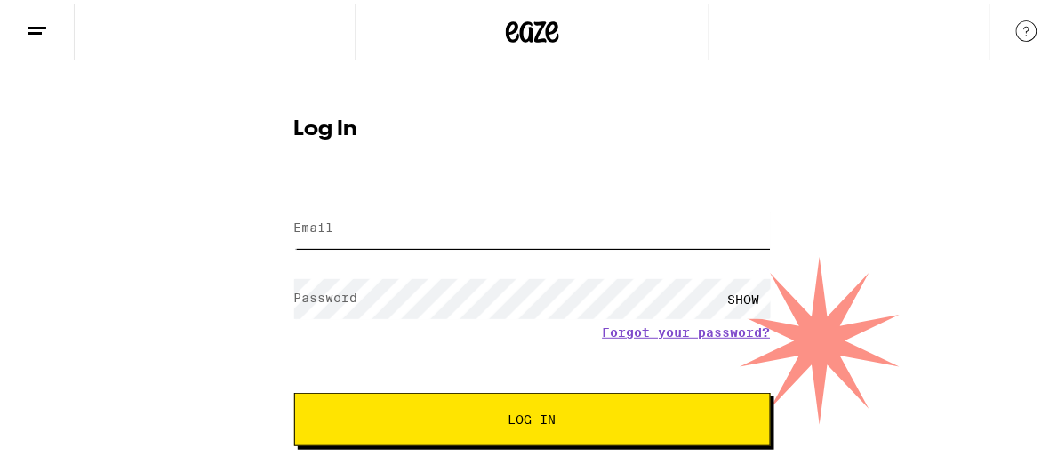
type input "[EMAIL_ADDRESS][DOMAIN_NAME]"
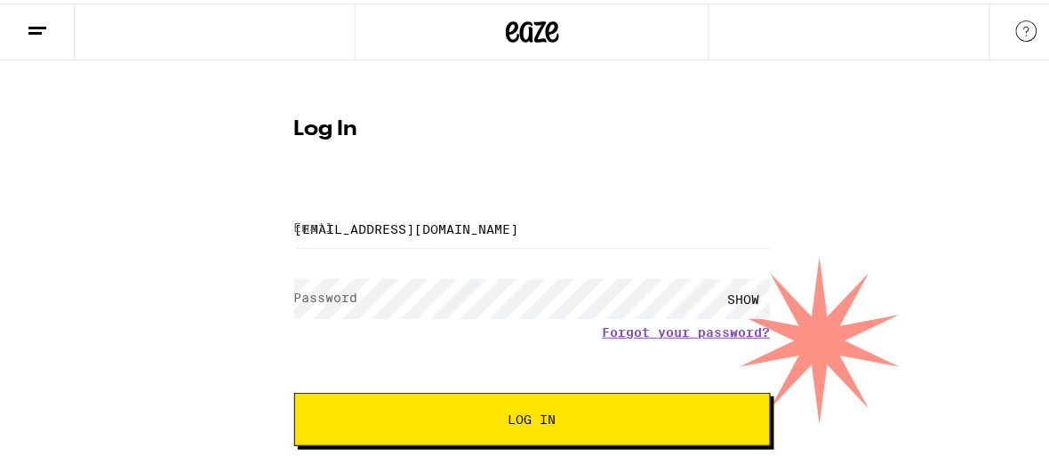
click at [512, 421] on span "Log In" at bounding box center [532, 416] width 48 height 12
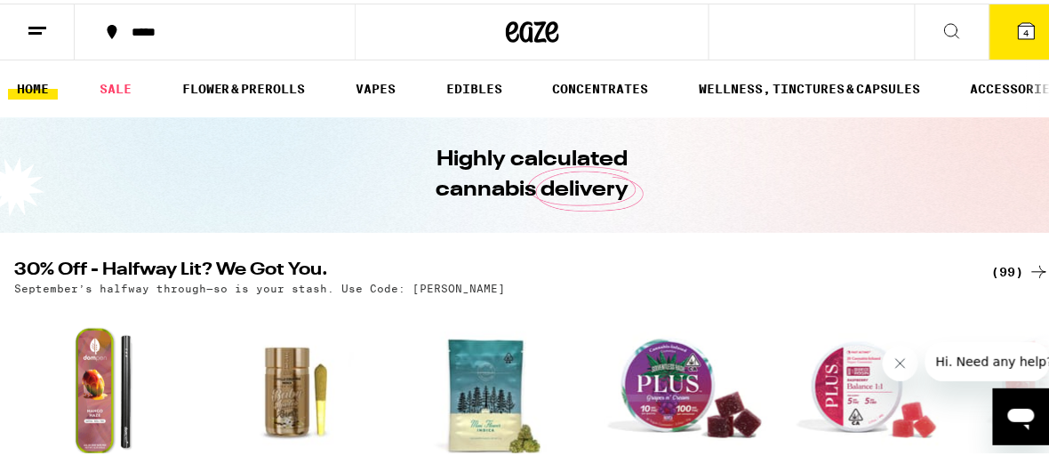
click at [1019, 27] on icon at bounding box center [1026, 28] width 16 height 16
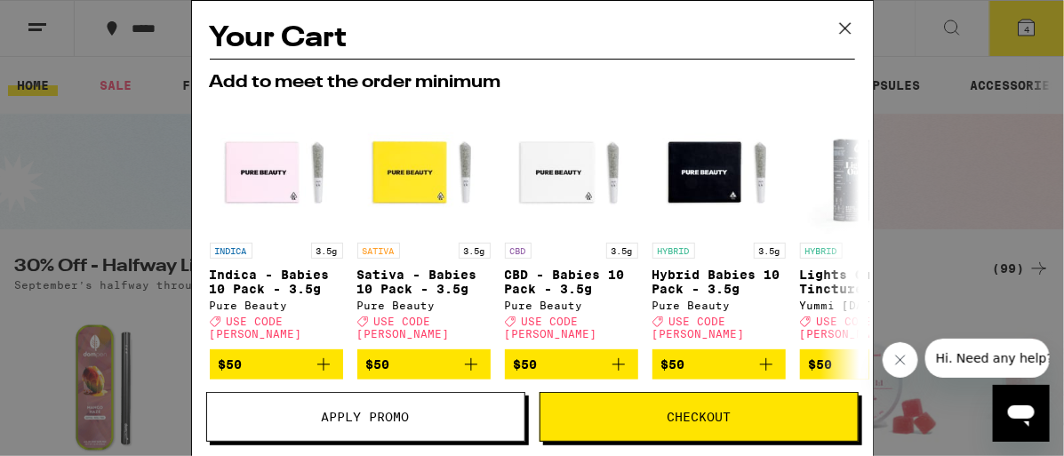
click at [845, 22] on icon at bounding box center [845, 28] width 27 height 27
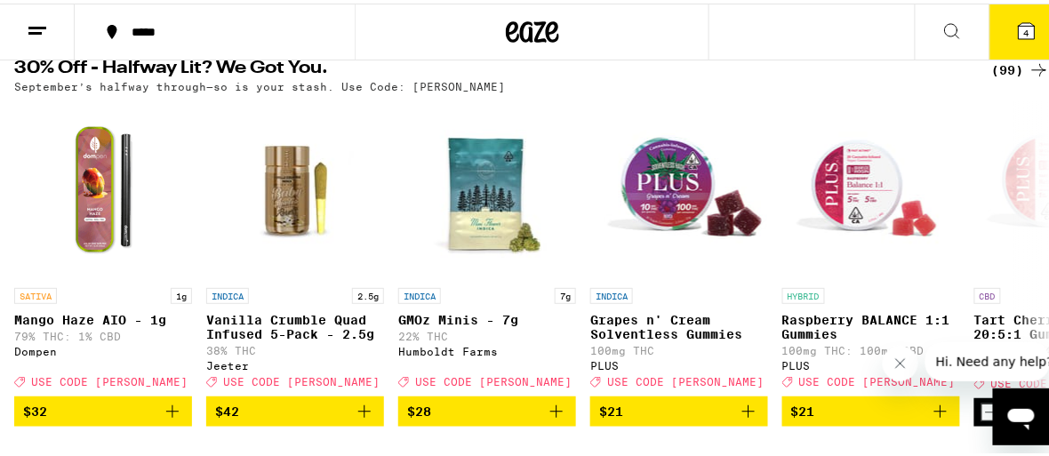
scroll to position [235, 0]
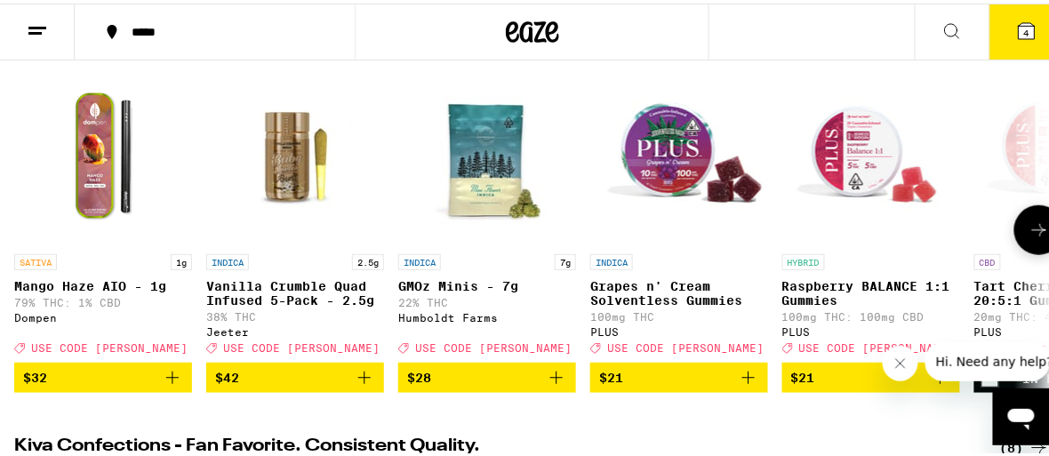
click at [1032, 230] on icon at bounding box center [1039, 226] width 14 height 12
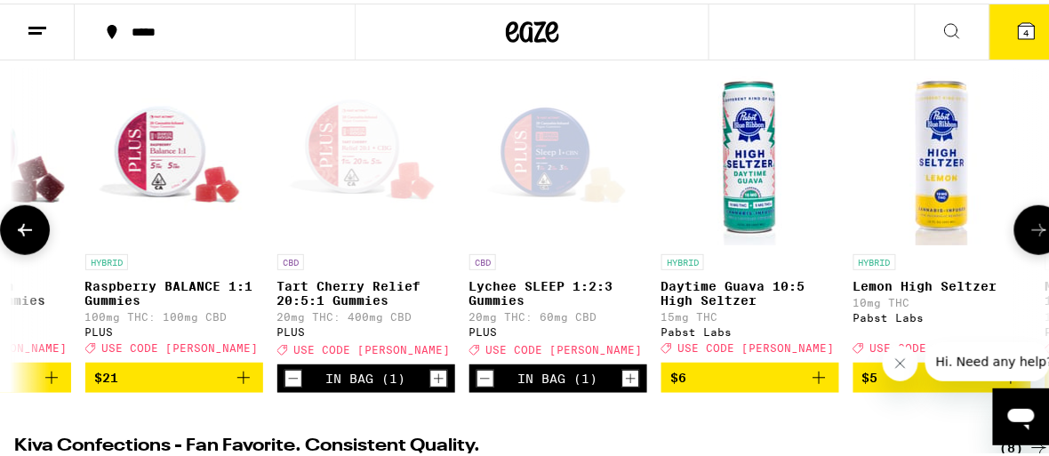
scroll to position [0, 826]
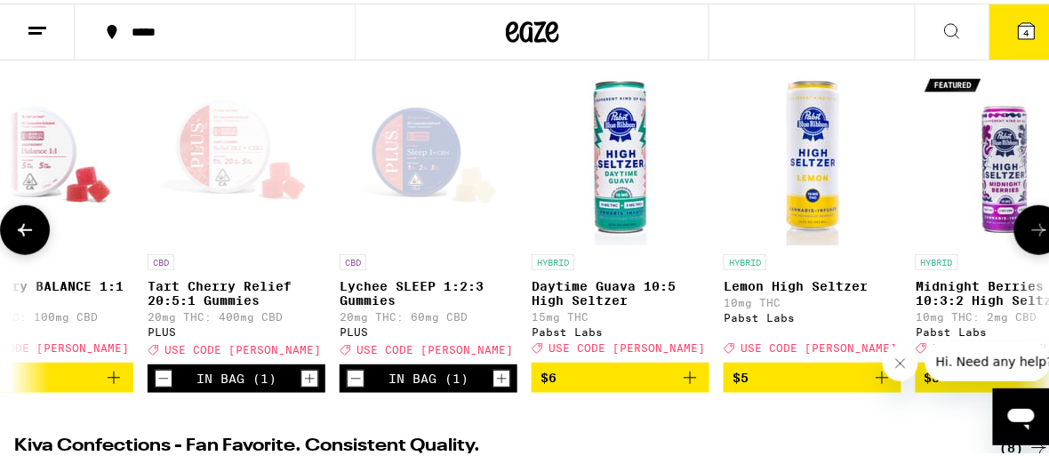
click at [1032, 230] on icon at bounding box center [1039, 226] width 14 height 12
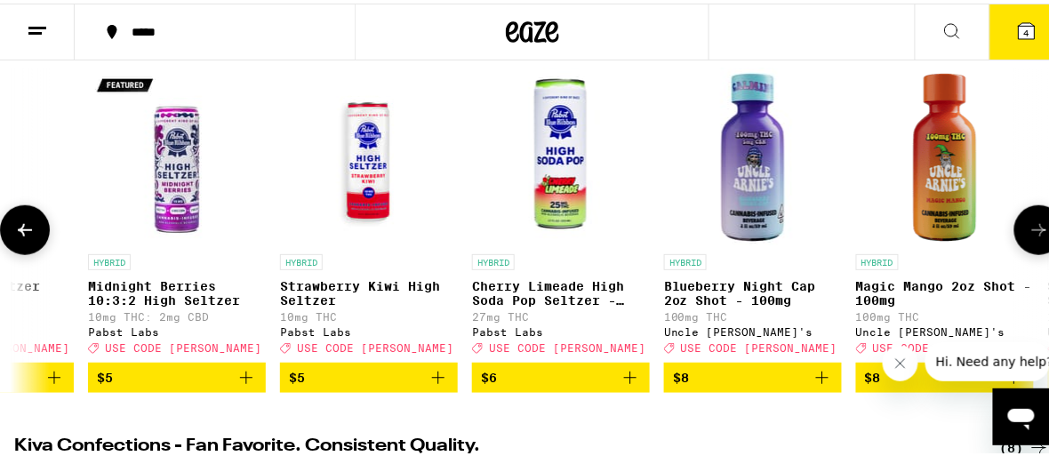
click at [1032, 230] on icon at bounding box center [1039, 226] width 14 height 12
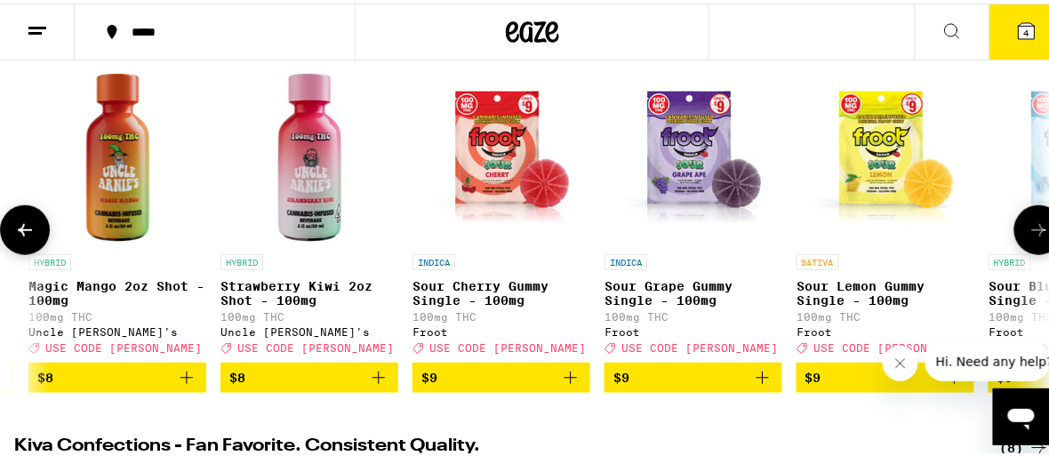
click at [1032, 230] on icon at bounding box center [1039, 226] width 14 height 12
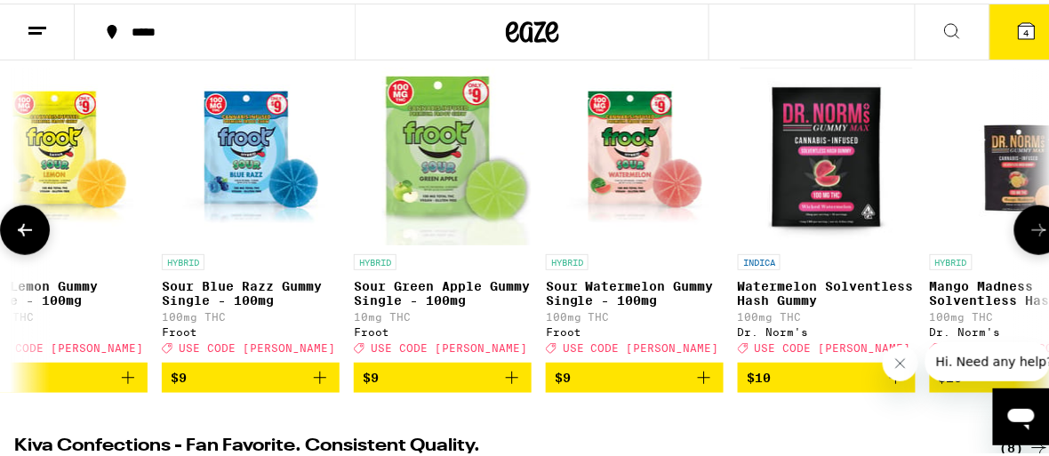
click at [1032, 230] on icon at bounding box center [1039, 226] width 14 height 12
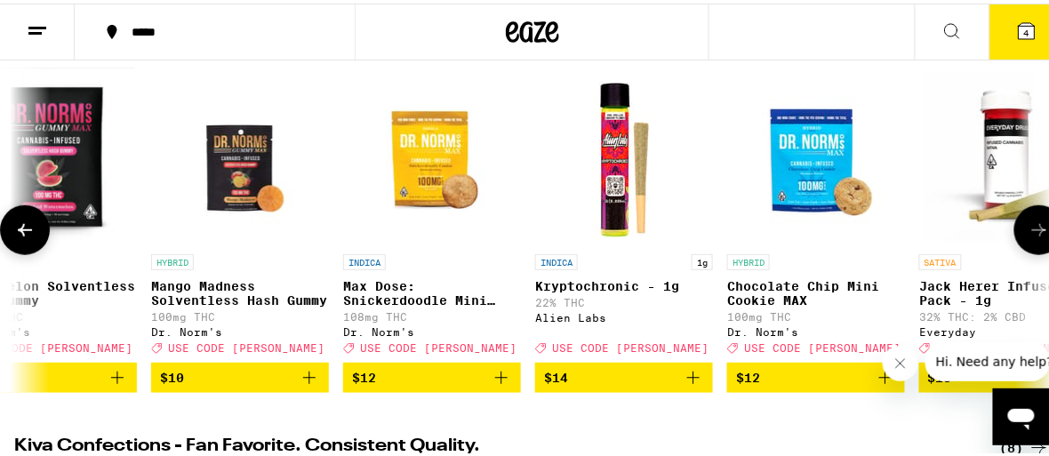
scroll to position [0, 4135]
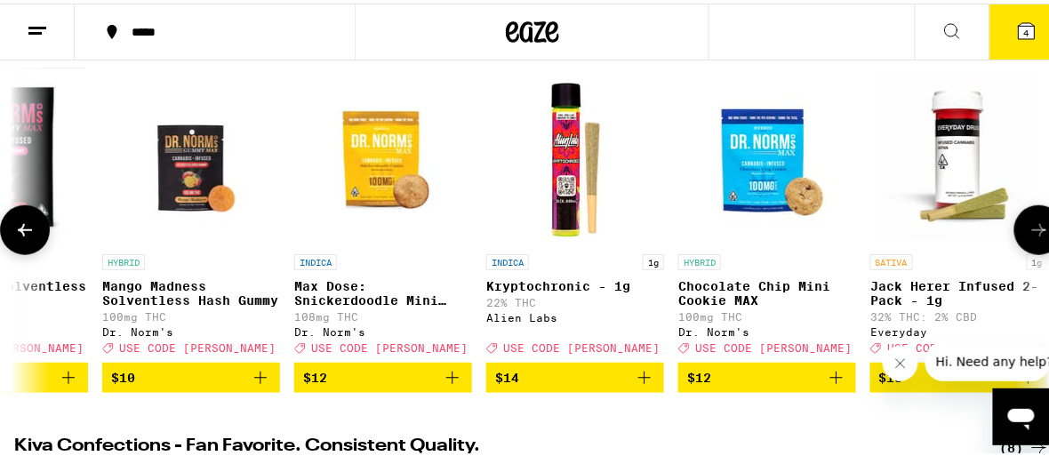
click at [1032, 230] on icon at bounding box center [1039, 226] width 14 height 12
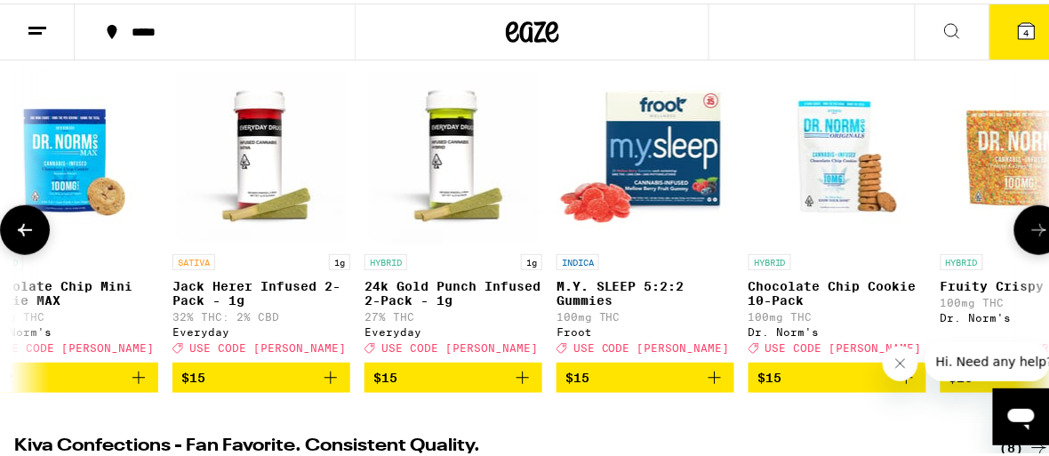
scroll to position [0, 4962]
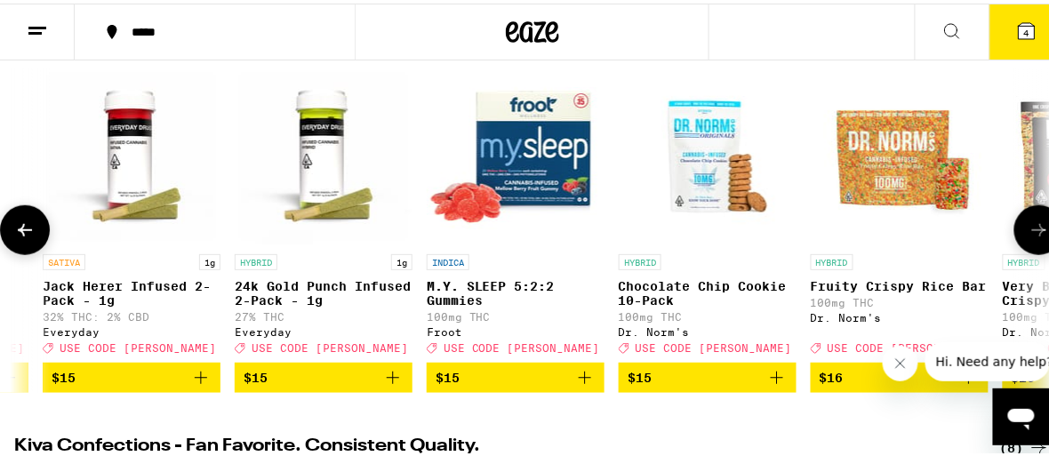
click at [1032, 230] on icon at bounding box center [1039, 226] width 14 height 12
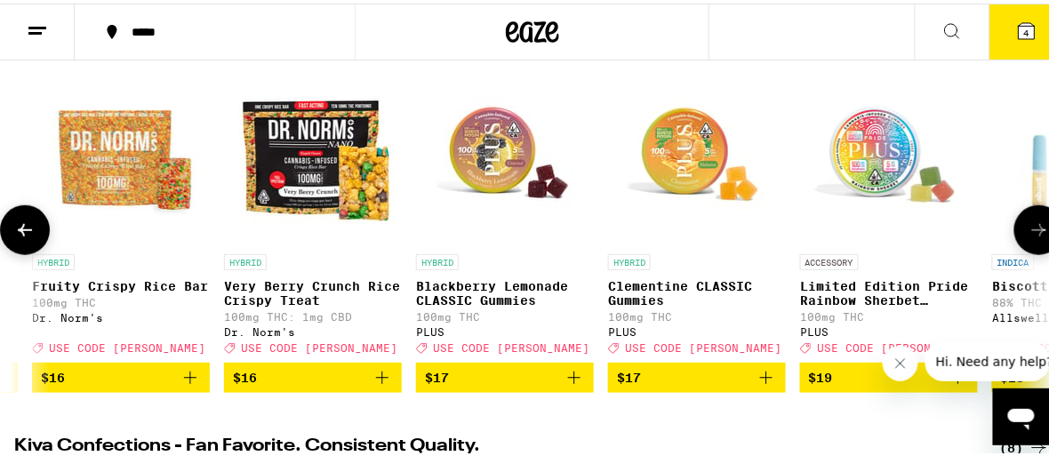
scroll to position [0, 5788]
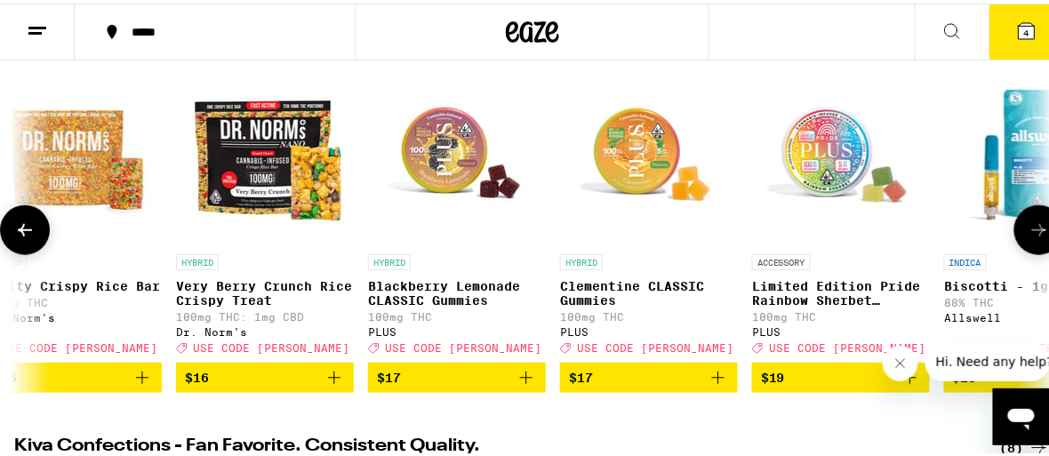
click at [1032, 230] on icon at bounding box center [1039, 226] width 14 height 12
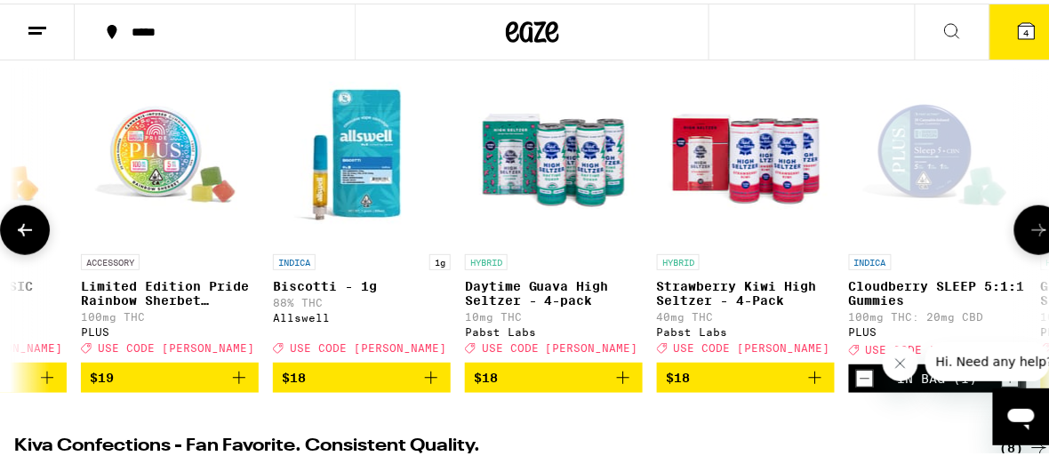
scroll to position [0, 6615]
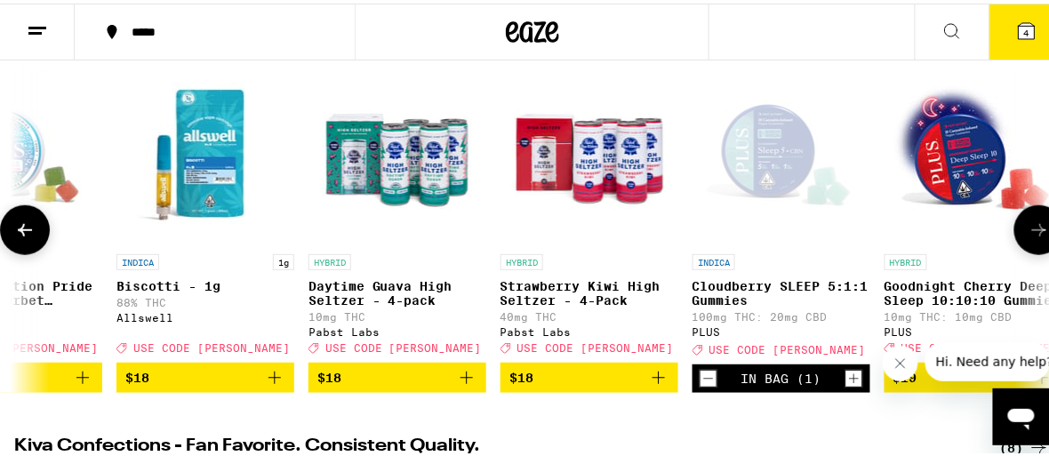
click at [1032, 230] on icon at bounding box center [1039, 226] width 14 height 12
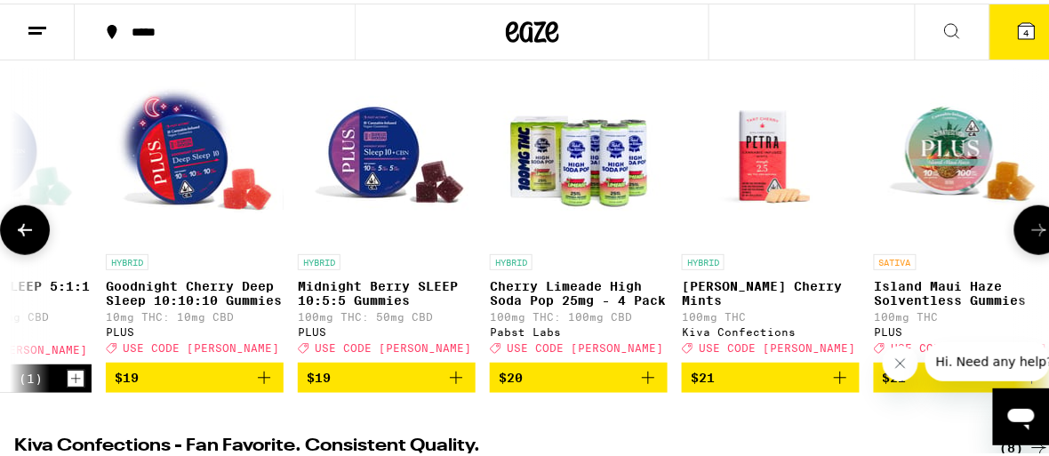
scroll to position [0, 7443]
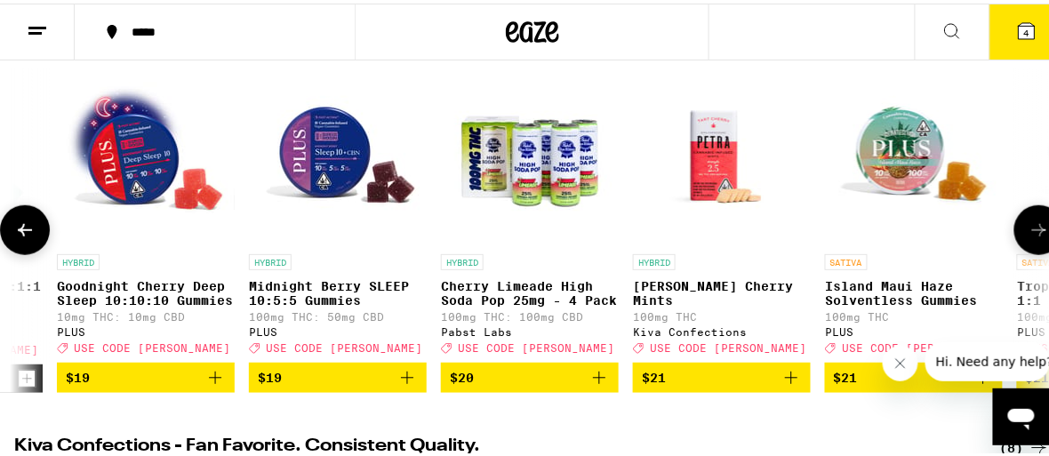
click at [1032, 230] on icon at bounding box center [1039, 226] width 14 height 12
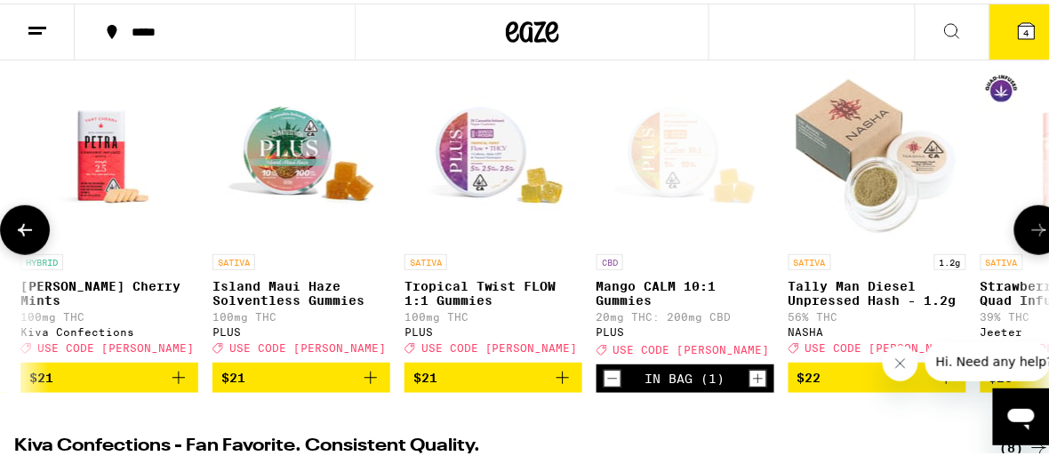
scroll to position [0, 8270]
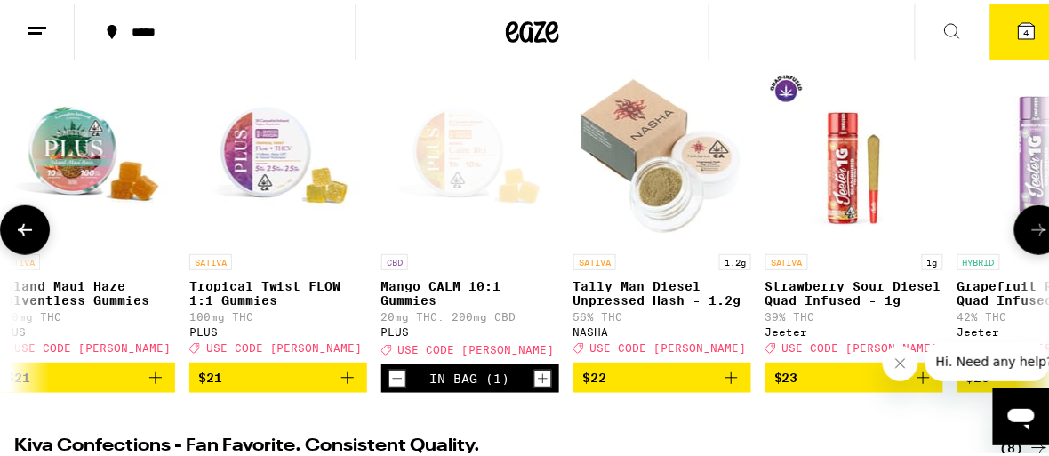
click at [1032, 230] on icon at bounding box center [1039, 226] width 14 height 12
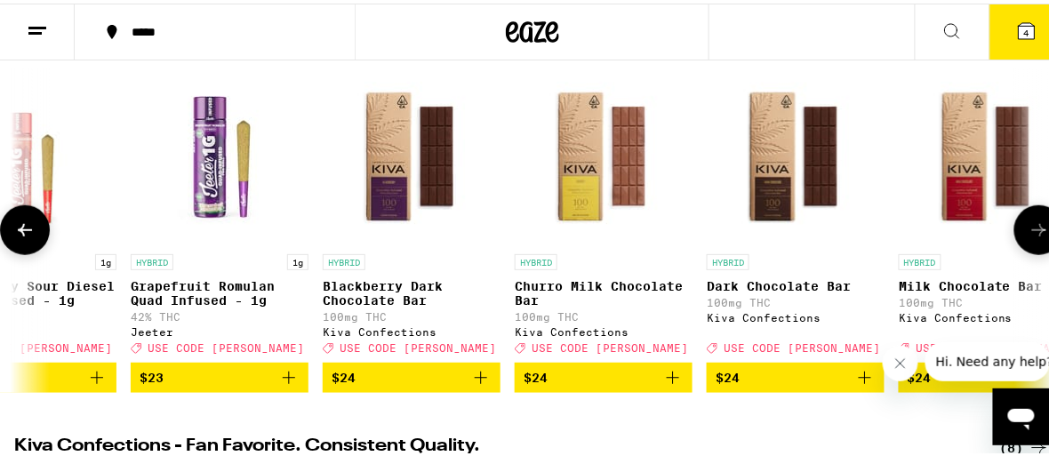
click at [1032, 230] on icon at bounding box center [1039, 226] width 14 height 12
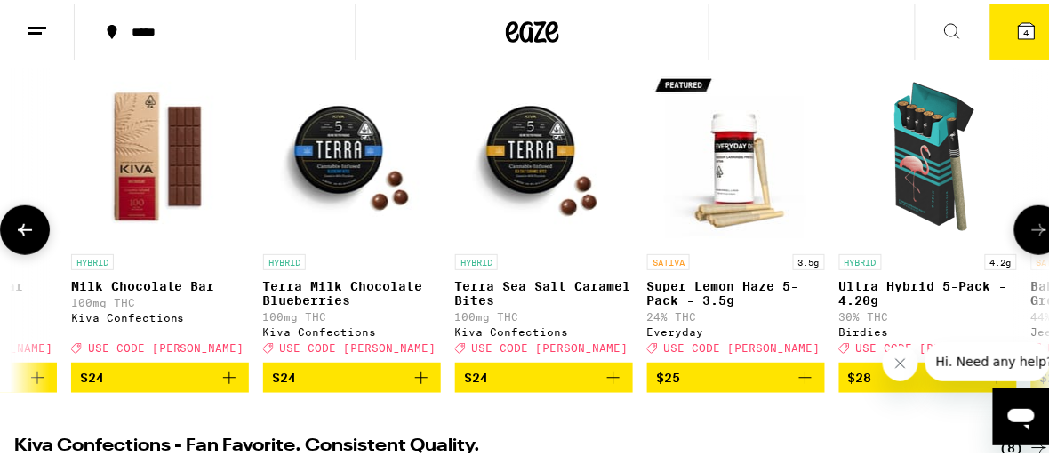
click at [1032, 230] on icon at bounding box center [1039, 226] width 14 height 12
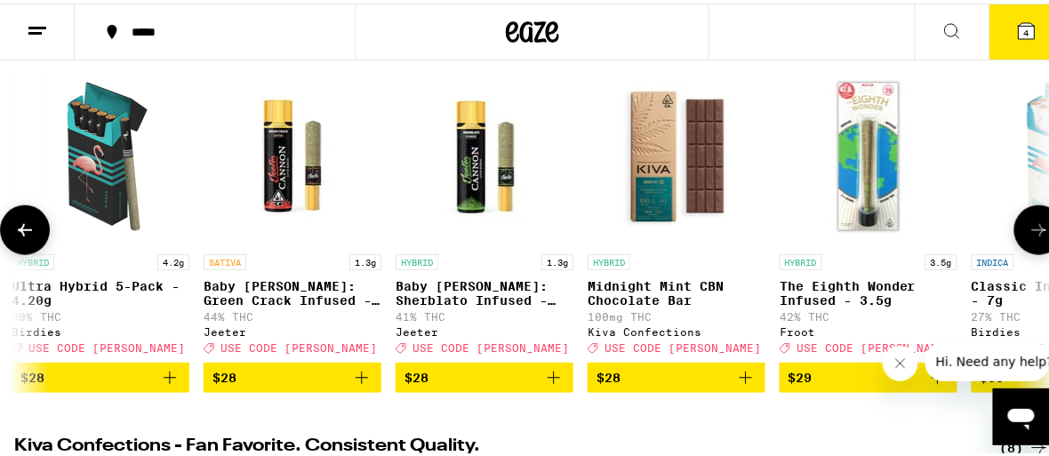
click at [1032, 230] on icon at bounding box center [1039, 226] width 14 height 12
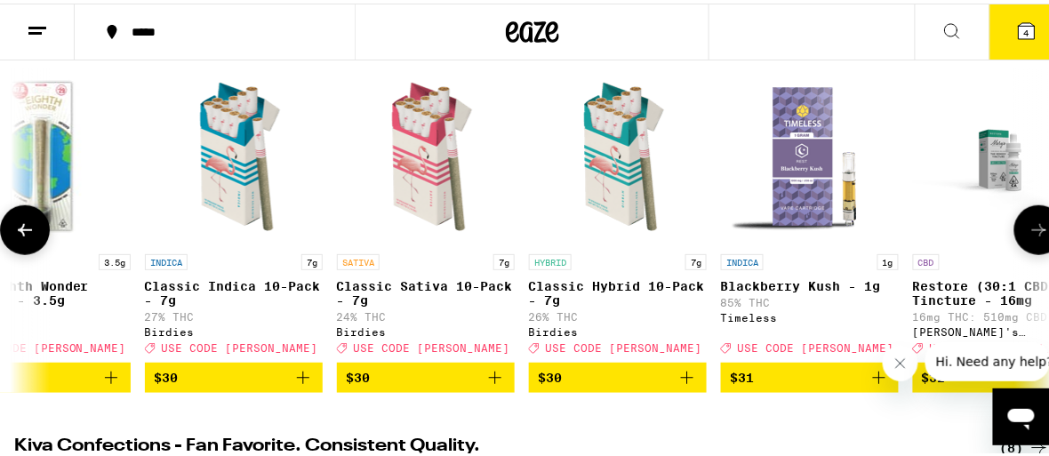
click at [1032, 230] on icon at bounding box center [1039, 226] width 14 height 12
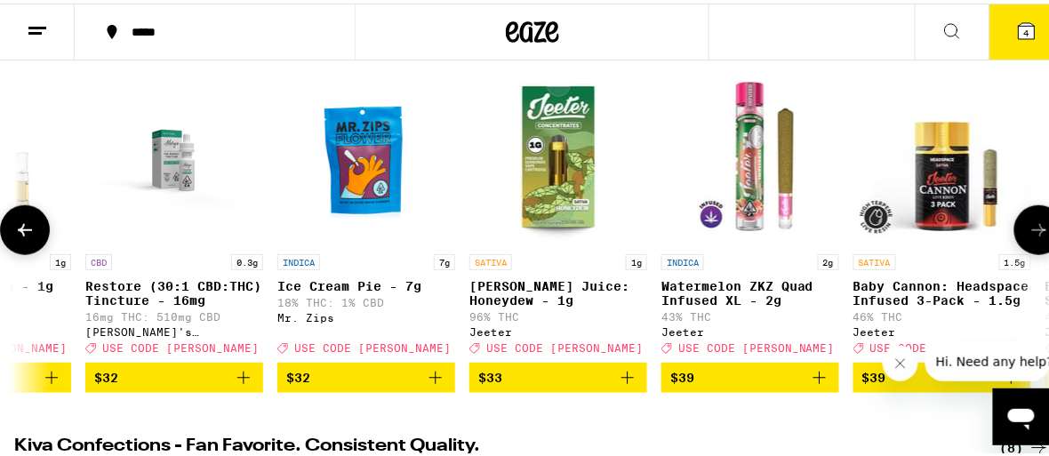
click at [1032, 230] on icon at bounding box center [1039, 226] width 14 height 12
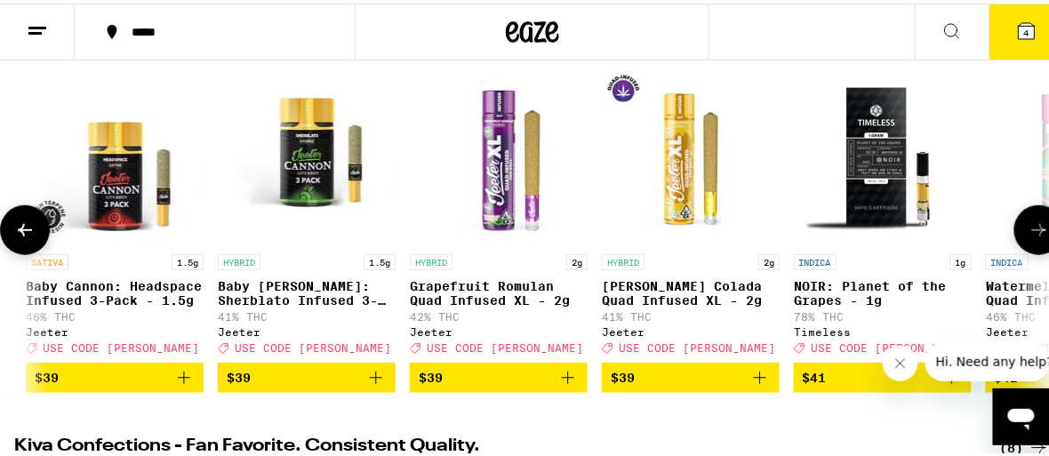
click at [1032, 230] on icon at bounding box center [1039, 226] width 14 height 12
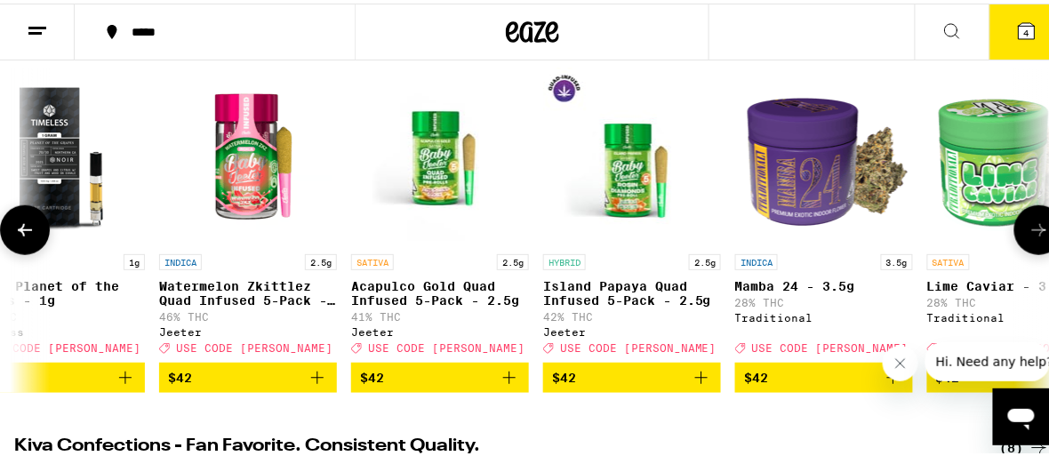
click at [1032, 230] on icon at bounding box center [1039, 226] width 14 height 12
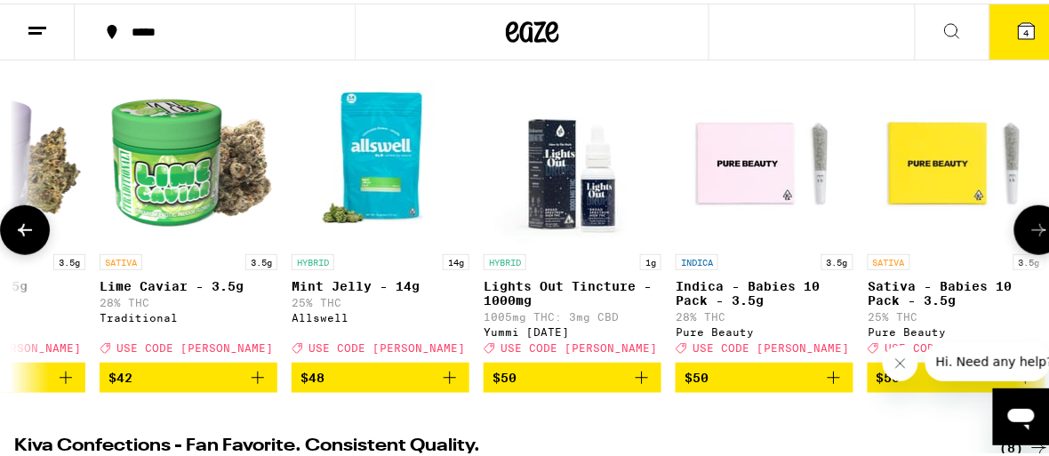
click at [1032, 230] on icon at bounding box center [1039, 226] width 14 height 12
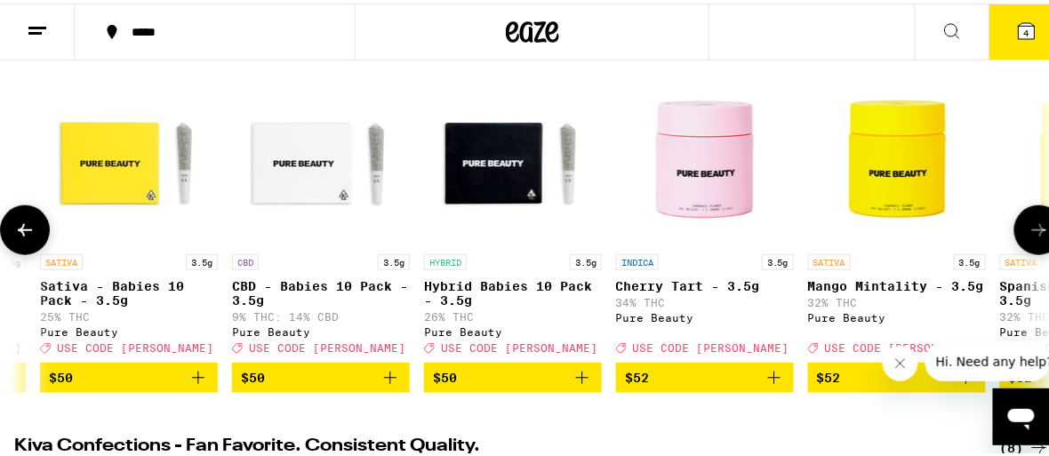
click at [1032, 230] on icon at bounding box center [1039, 226] width 14 height 12
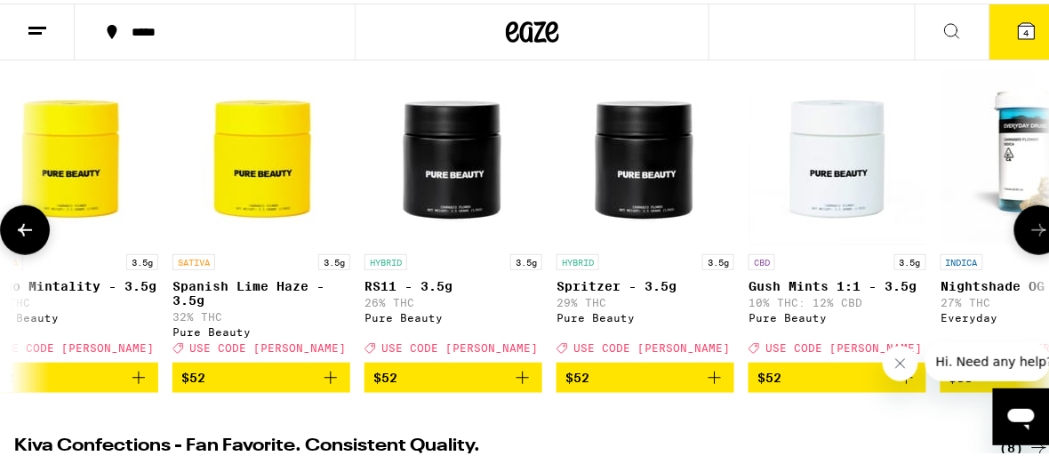
click at [1032, 230] on icon at bounding box center [1039, 226] width 14 height 12
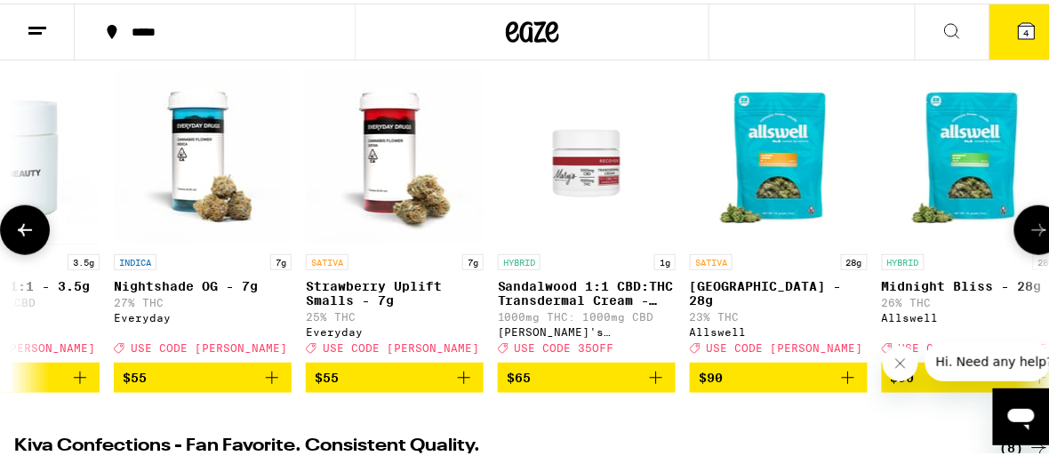
click at [1032, 230] on icon at bounding box center [1039, 226] width 14 height 12
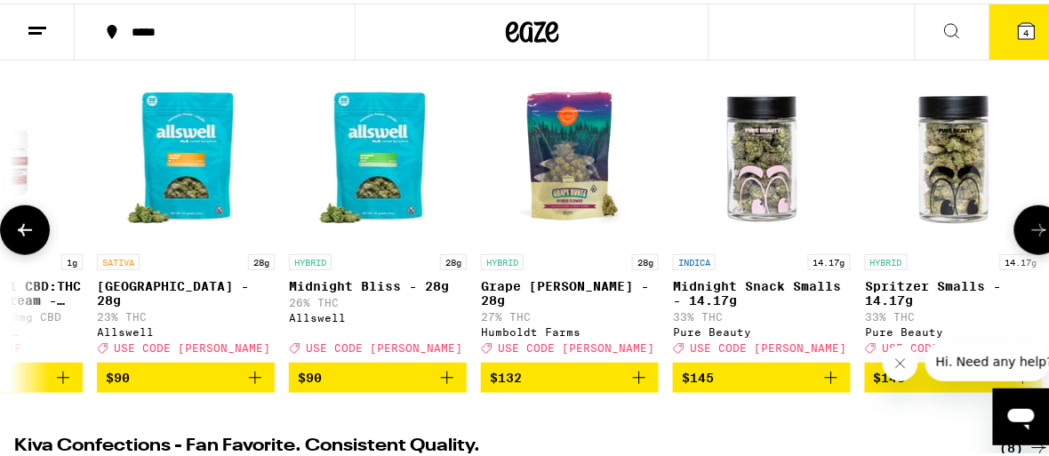
scroll to position [0, 17980]
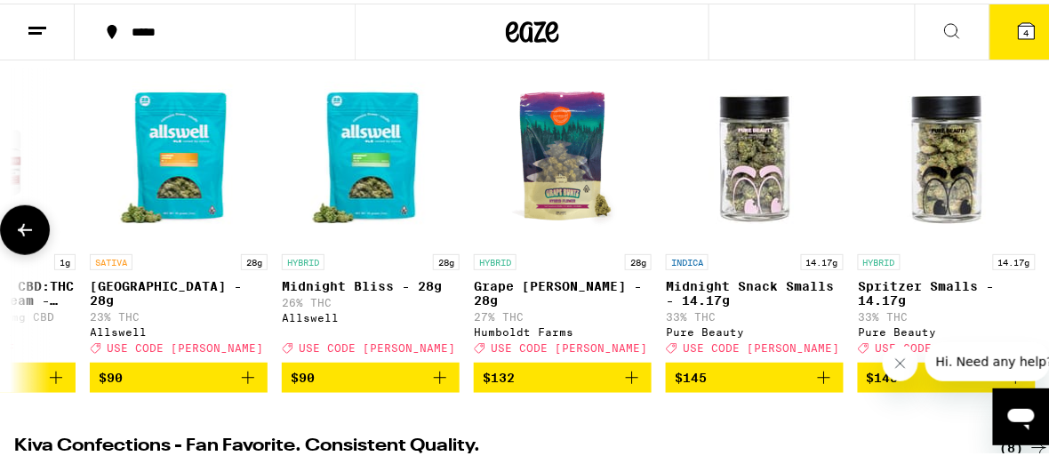
click at [1026, 230] on div at bounding box center [1039, 227] width 50 height 50
click at [34, 234] on icon at bounding box center [24, 226] width 21 height 21
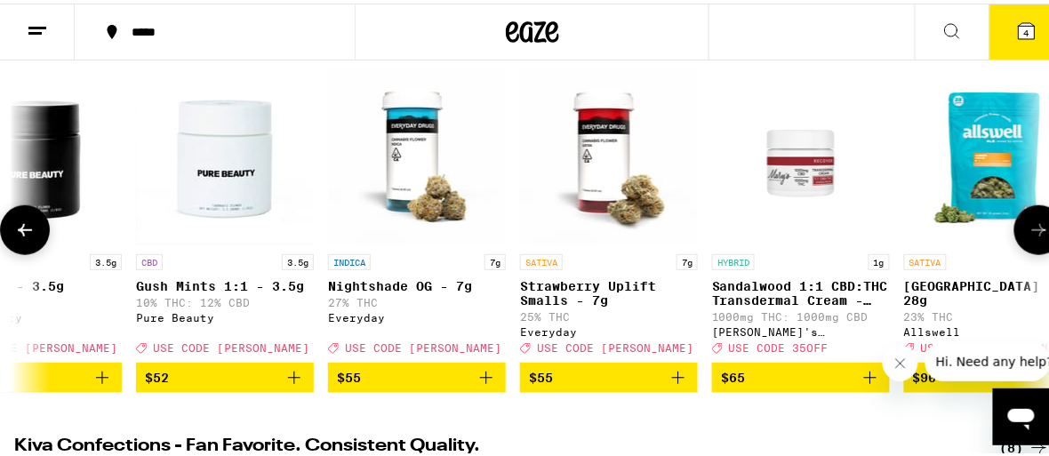
click at [34, 234] on icon at bounding box center [24, 226] width 21 height 21
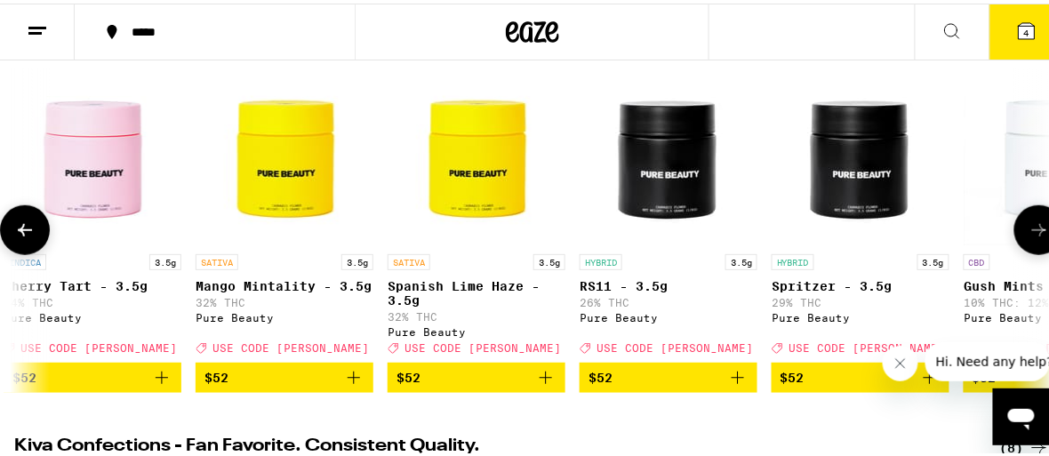
click at [34, 234] on icon at bounding box center [24, 226] width 21 height 21
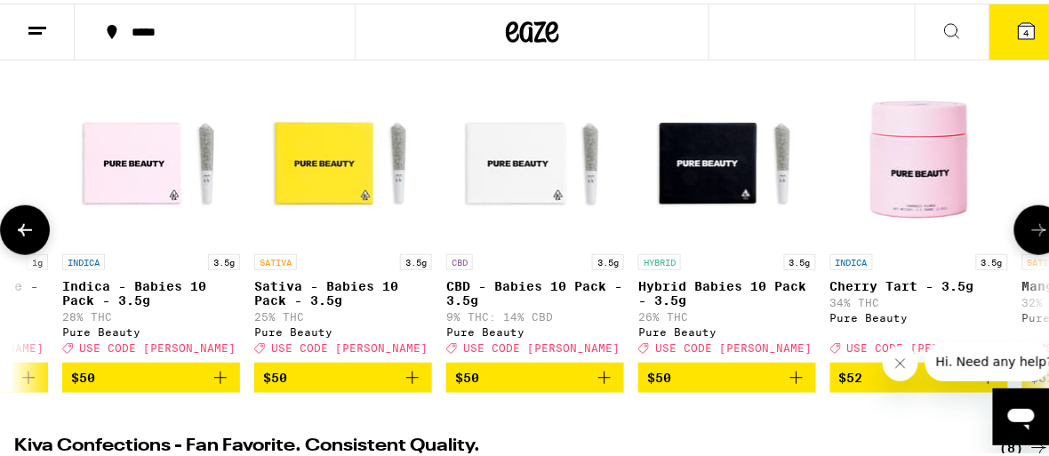
click at [34, 234] on icon at bounding box center [24, 226] width 21 height 21
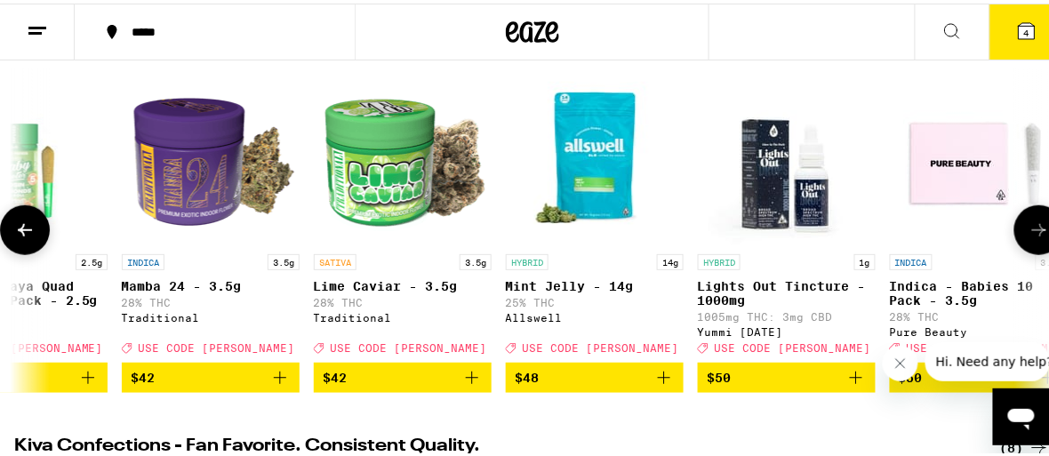
click at [34, 234] on icon at bounding box center [24, 226] width 21 height 21
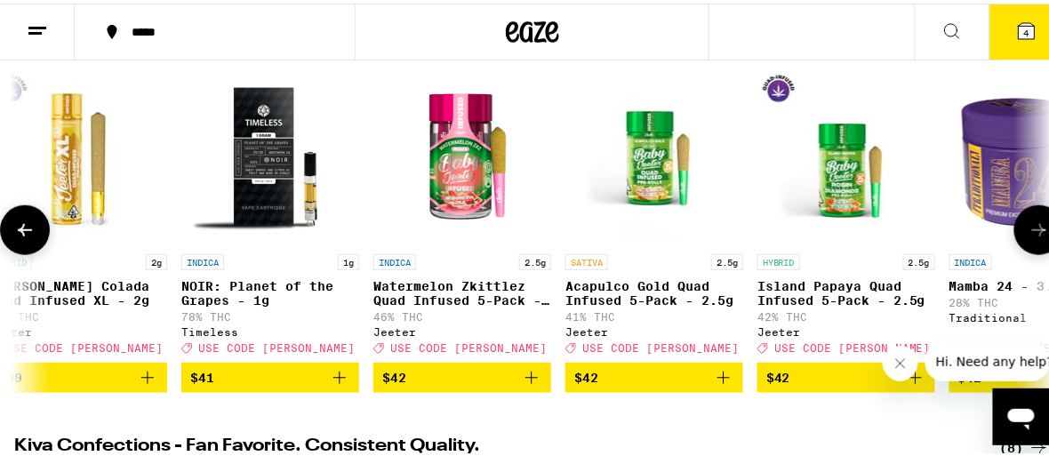
click at [34, 234] on icon at bounding box center [24, 226] width 21 height 21
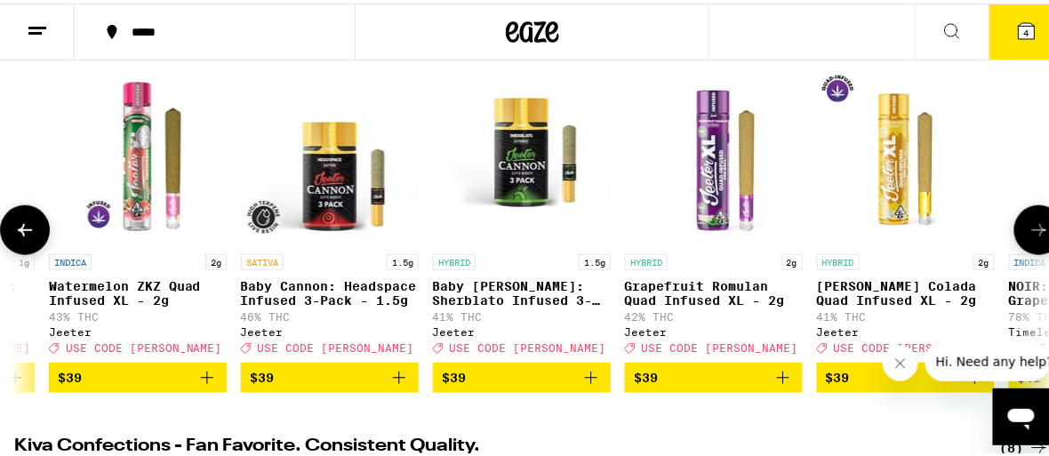
click at [34, 234] on icon at bounding box center [24, 226] width 21 height 21
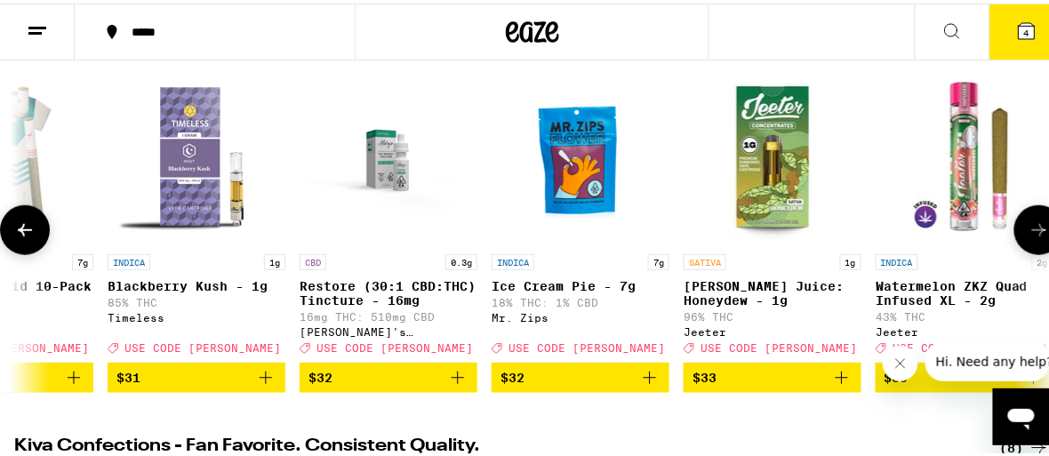
click at [34, 234] on icon at bounding box center [24, 226] width 21 height 21
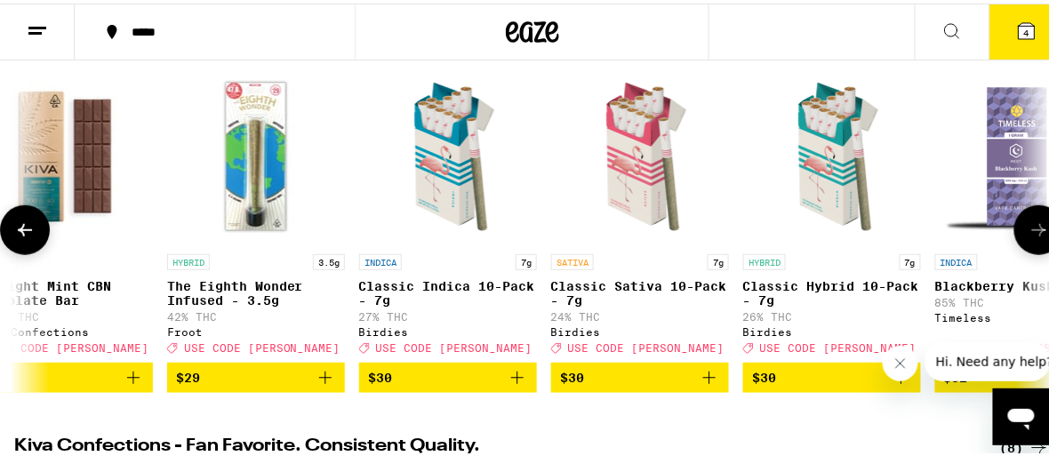
click at [34, 234] on icon at bounding box center [24, 226] width 21 height 21
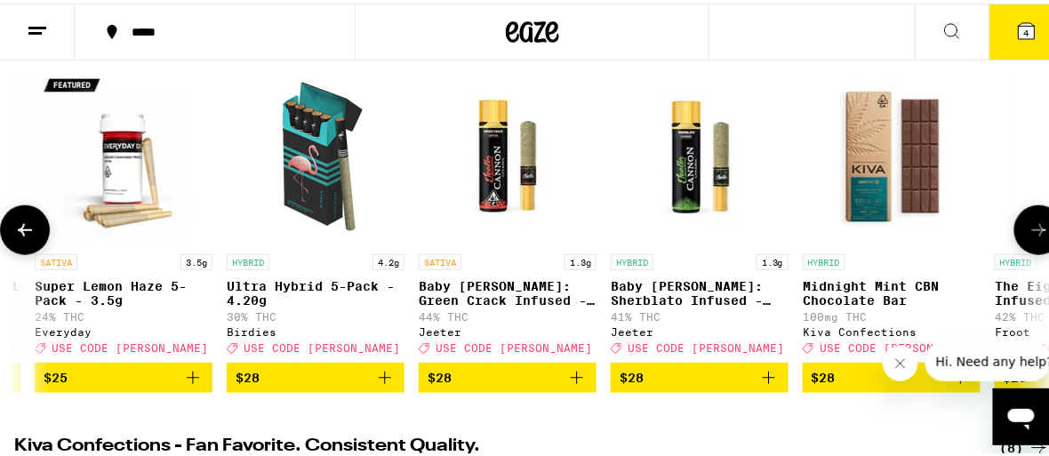
click at [34, 234] on icon at bounding box center [24, 226] width 21 height 21
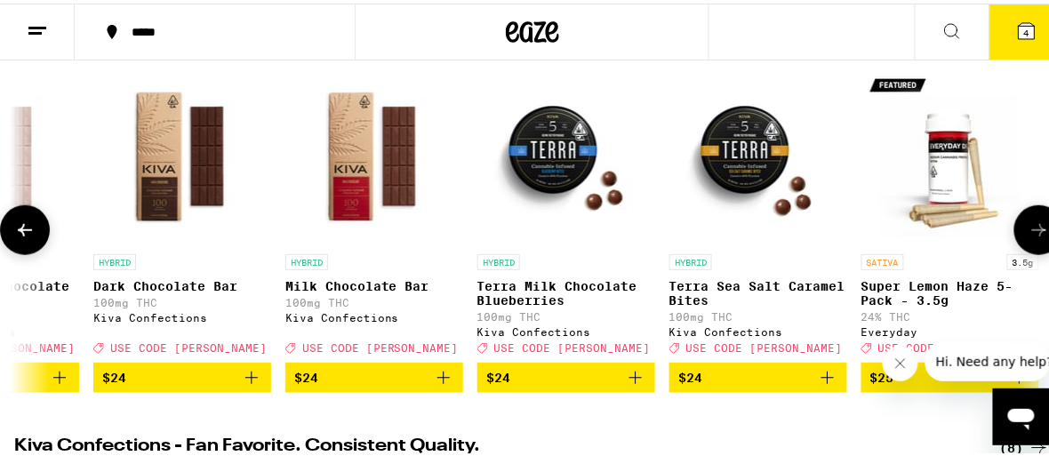
click at [34, 234] on icon at bounding box center [24, 226] width 21 height 21
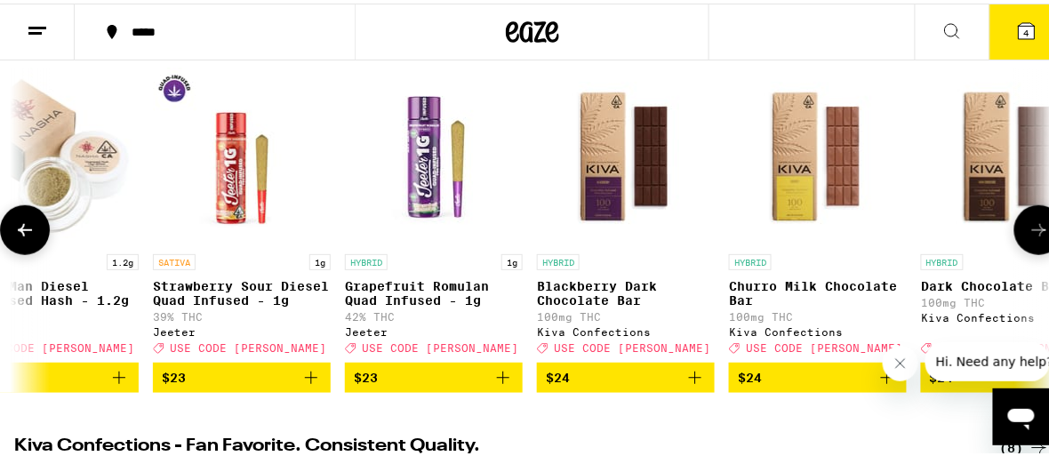
click at [34, 234] on icon at bounding box center [24, 226] width 21 height 21
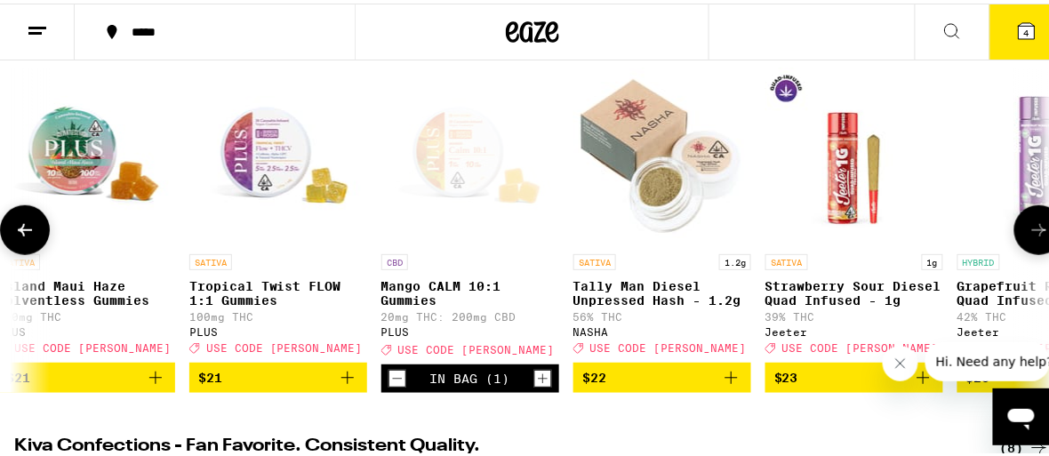
scroll to position [0, 8055]
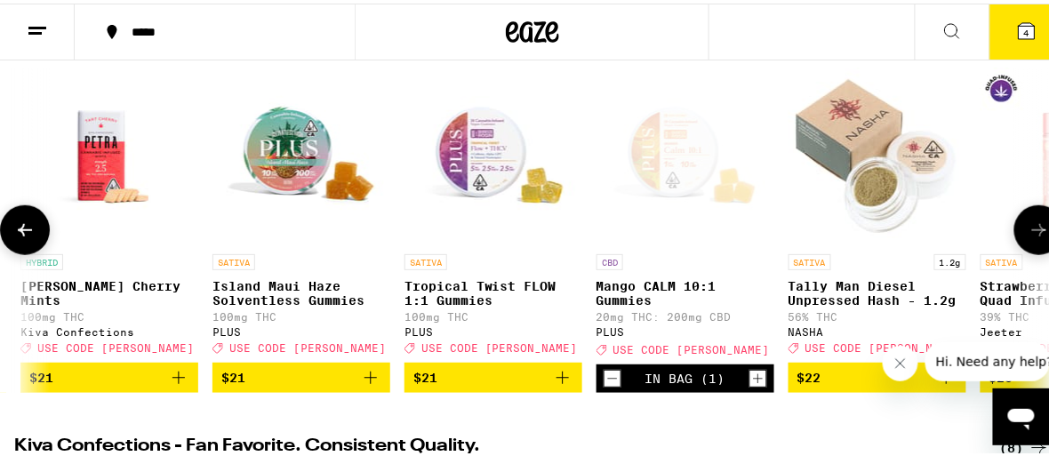
click at [34, 234] on icon at bounding box center [24, 226] width 21 height 21
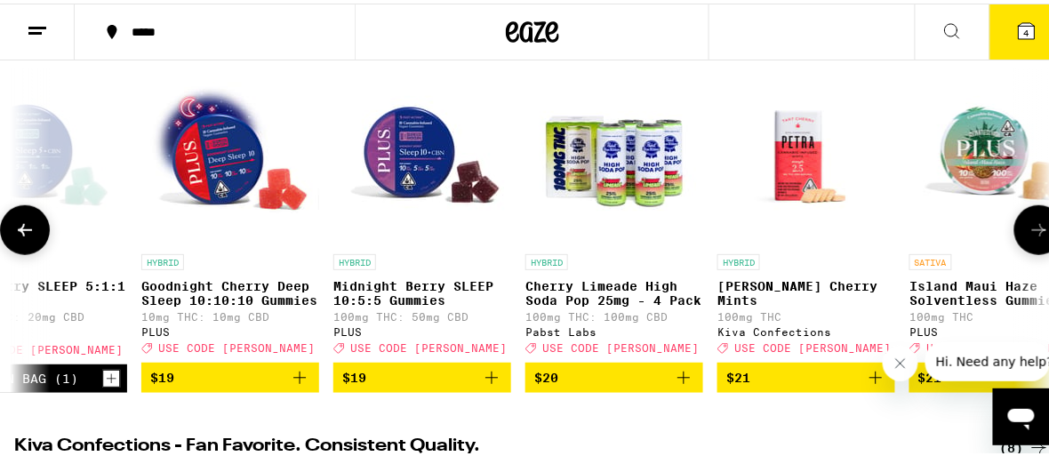
scroll to position [0, 7229]
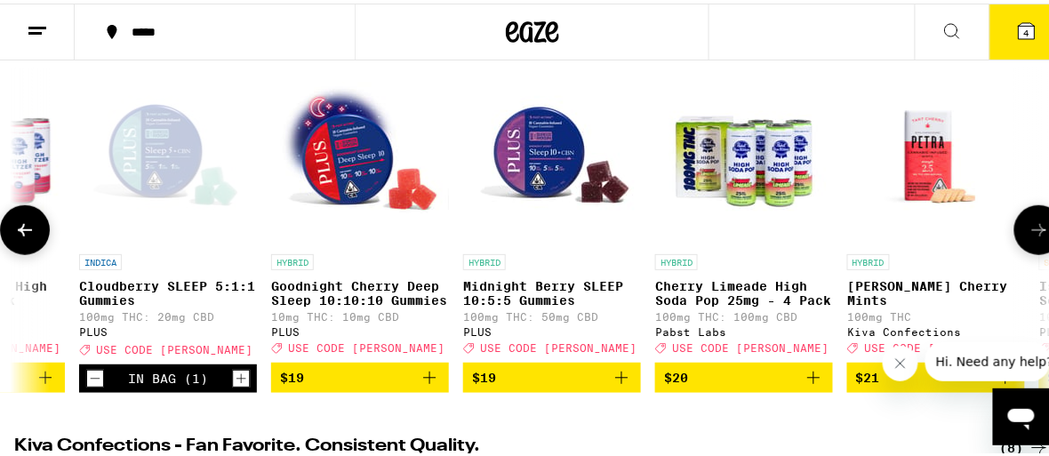
click at [34, 234] on icon at bounding box center [24, 226] width 21 height 21
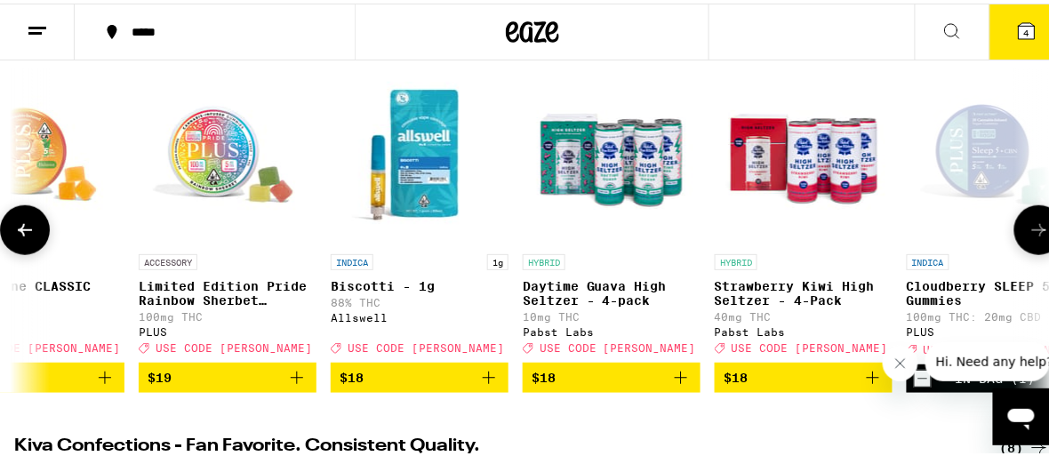
click at [34, 234] on icon at bounding box center [24, 226] width 21 height 21
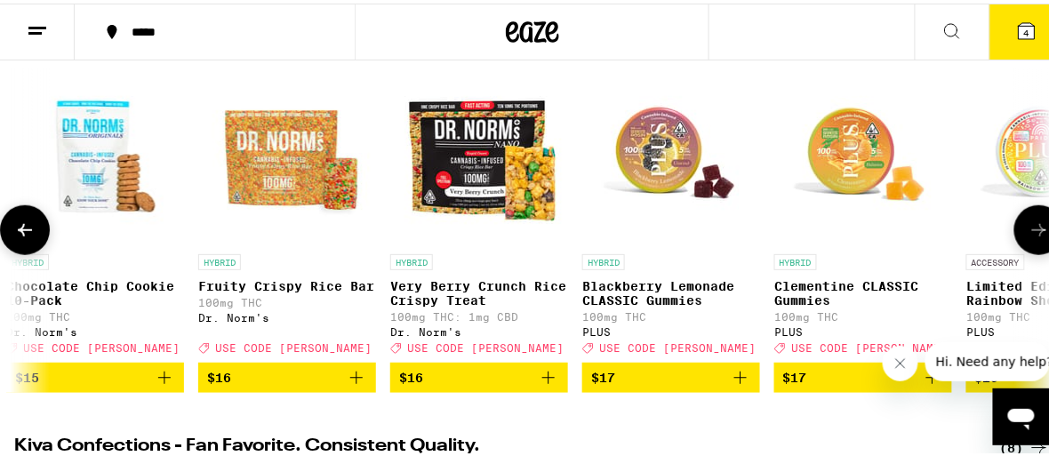
click at [34, 234] on icon at bounding box center [24, 226] width 21 height 21
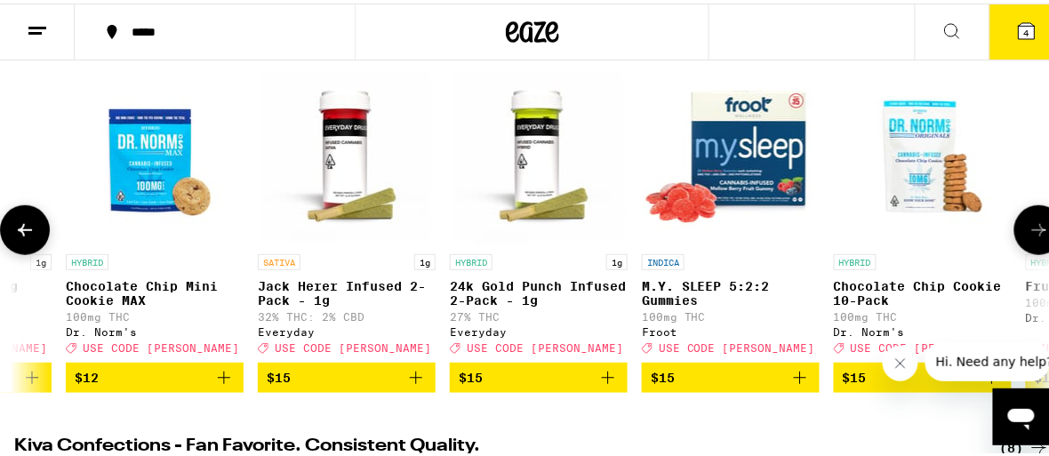
click at [34, 234] on icon at bounding box center [24, 226] width 21 height 21
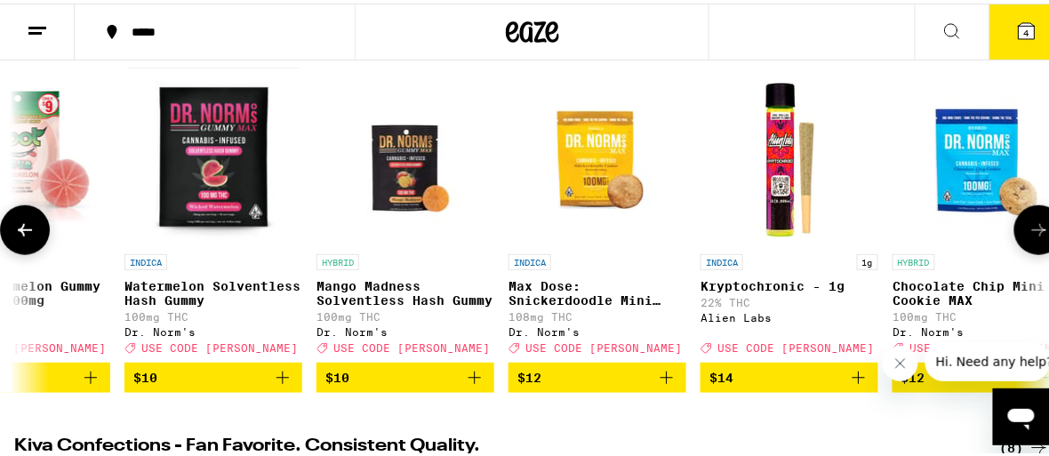
click at [34, 234] on icon at bounding box center [24, 226] width 21 height 21
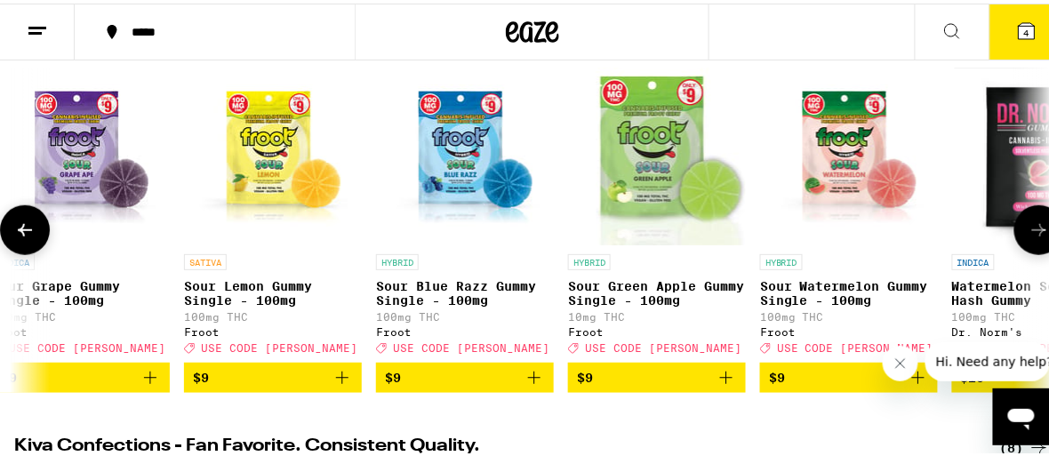
click at [34, 234] on icon at bounding box center [24, 226] width 21 height 21
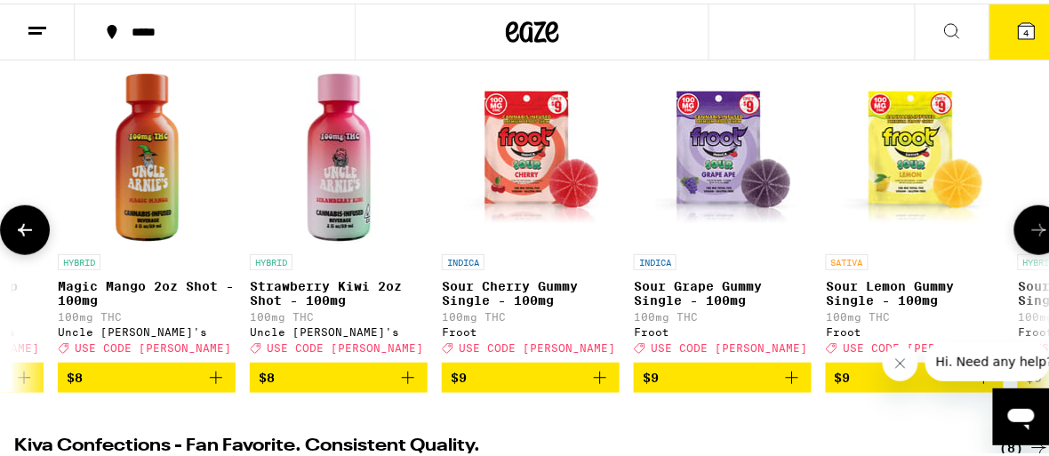
scroll to position [0, 2266]
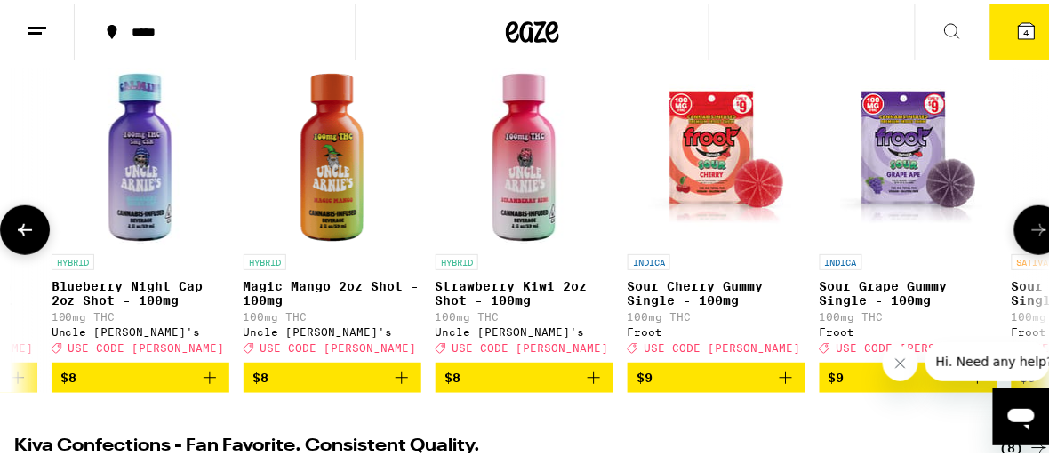
click at [34, 234] on icon at bounding box center [24, 226] width 21 height 21
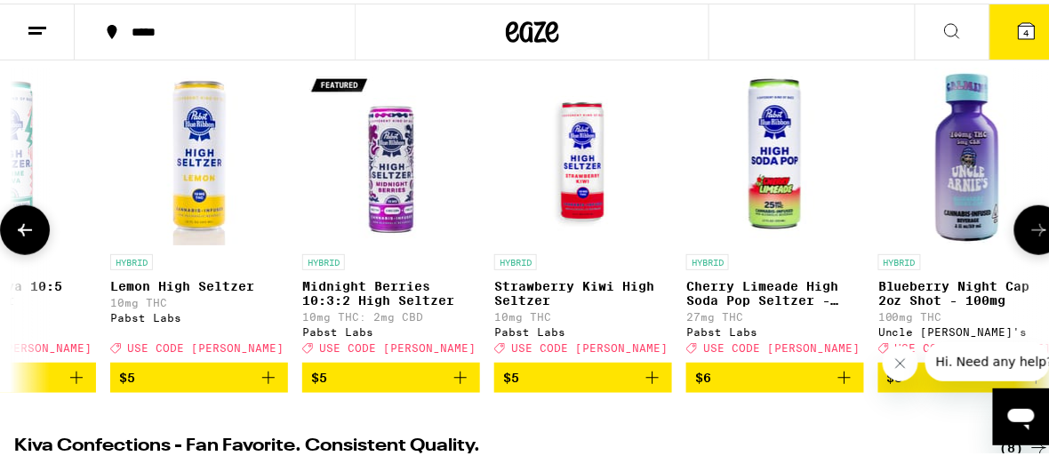
click at [34, 234] on icon at bounding box center [24, 226] width 21 height 21
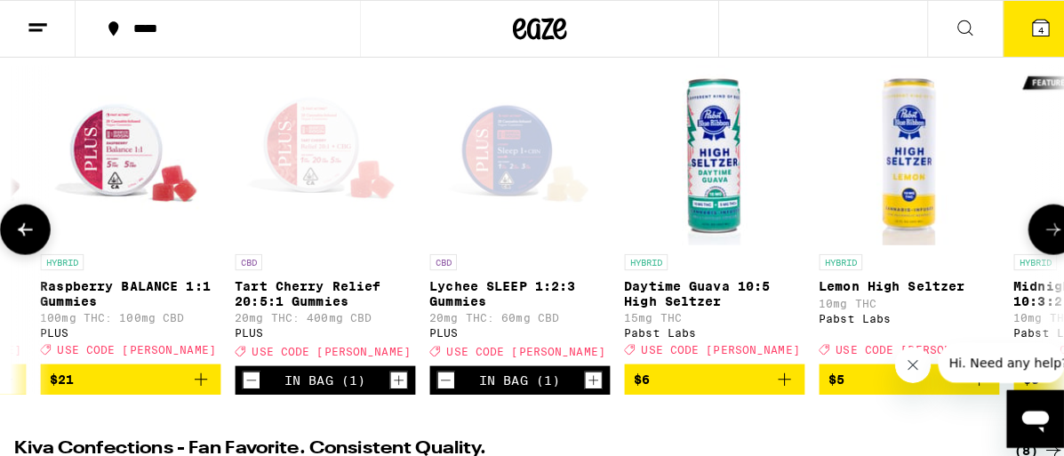
scroll to position [0, 612]
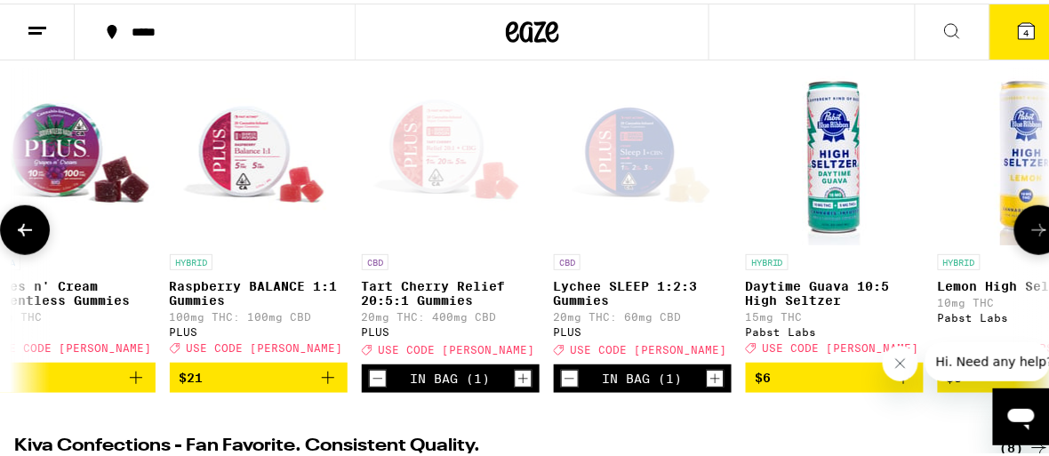
click at [252, 382] on span "$21" at bounding box center [259, 373] width 160 height 21
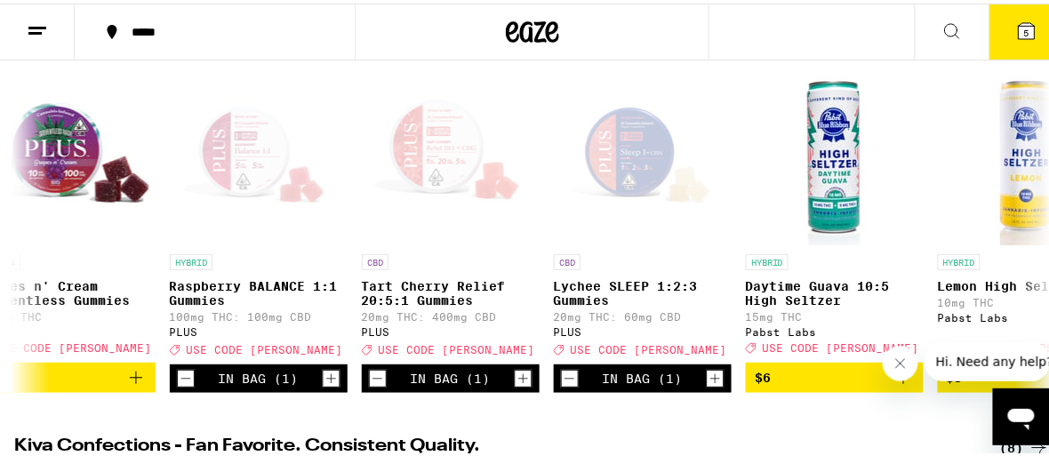
click at [1018, 20] on icon at bounding box center [1026, 28] width 16 height 16
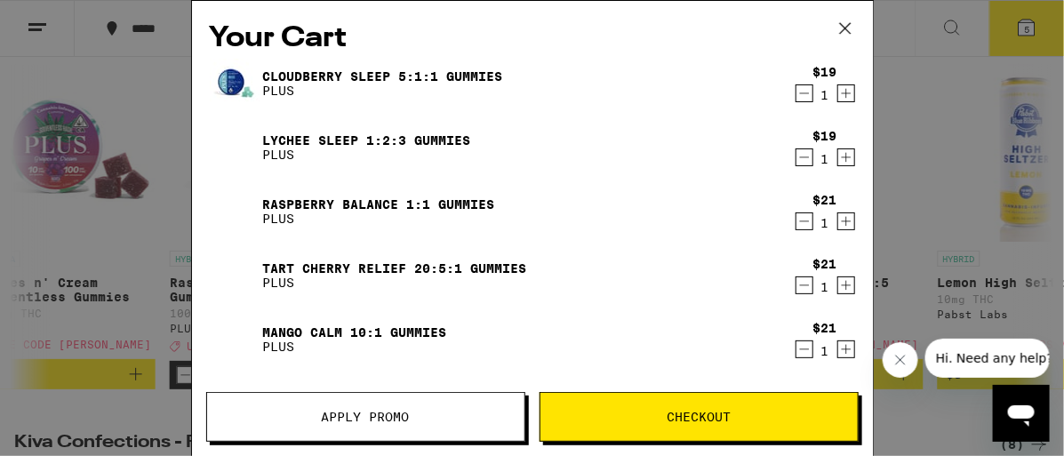
click at [389, 420] on span "Apply Promo" at bounding box center [366, 417] width 88 height 12
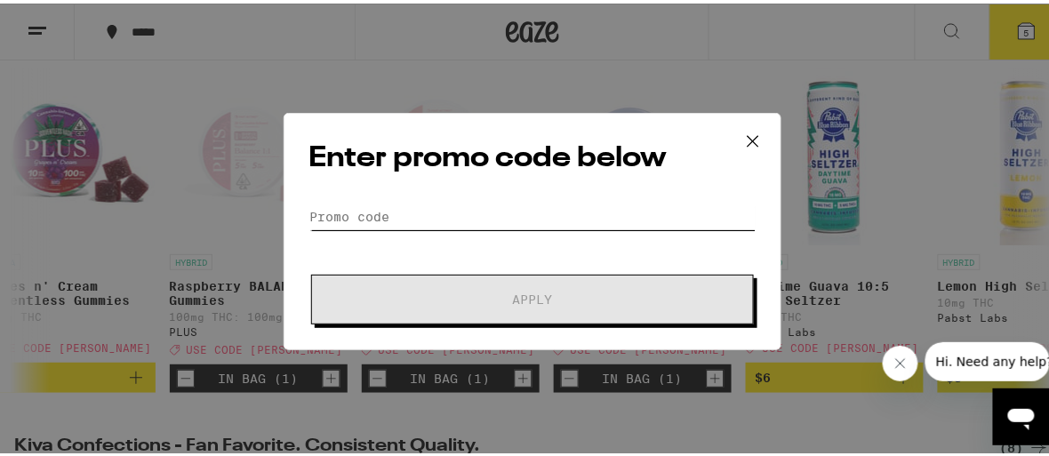
click at [366, 213] on input "Promo Code" at bounding box center [532, 213] width 446 height 27
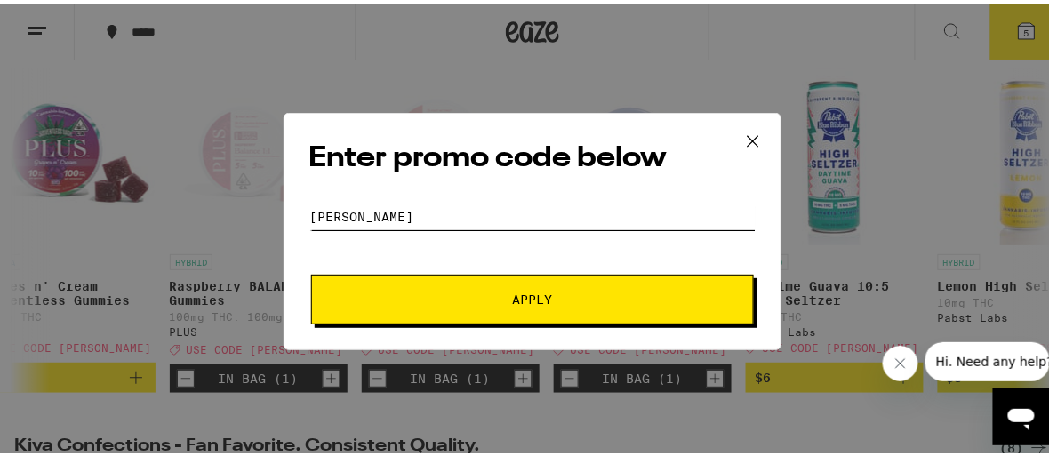
type input "[PERSON_NAME]"
click at [311, 271] on button "Apply" at bounding box center [532, 296] width 443 height 50
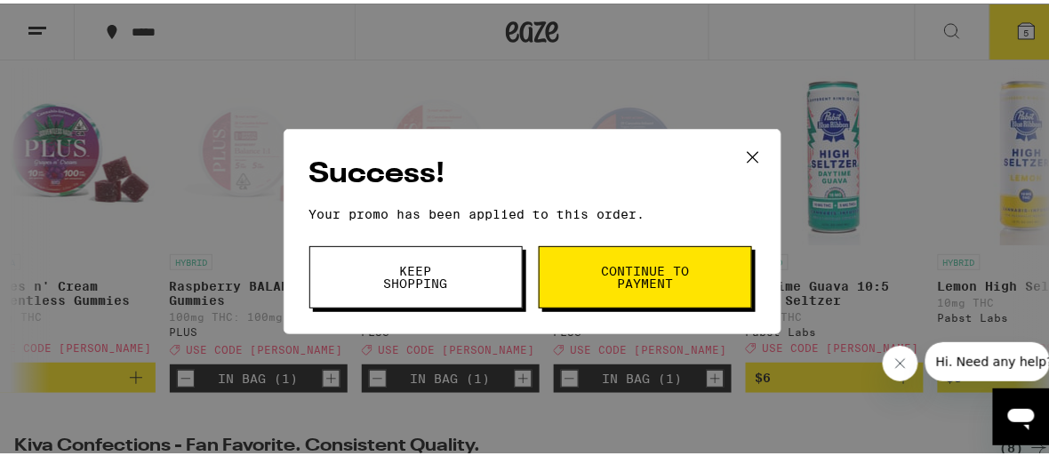
click at [635, 270] on span "Continue to payment" at bounding box center [645, 273] width 91 height 25
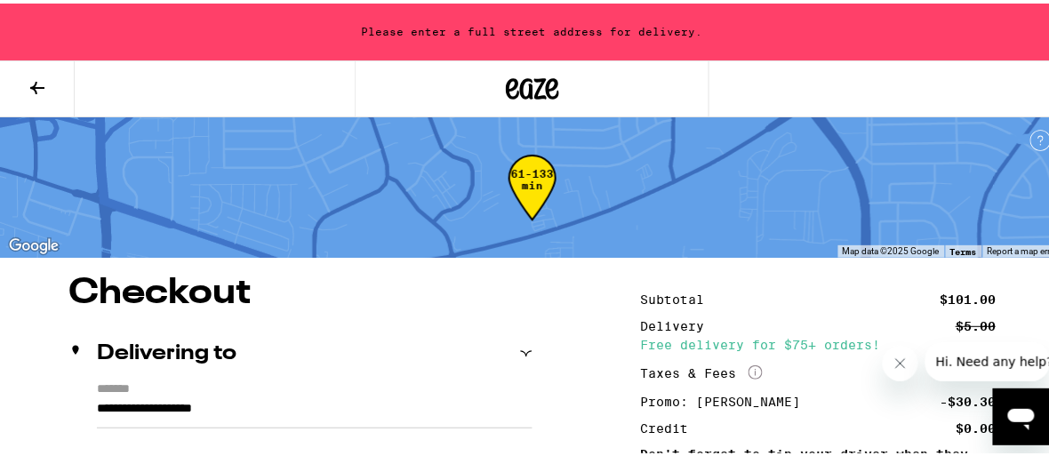
click at [45, 69] on button at bounding box center [37, 86] width 75 height 56
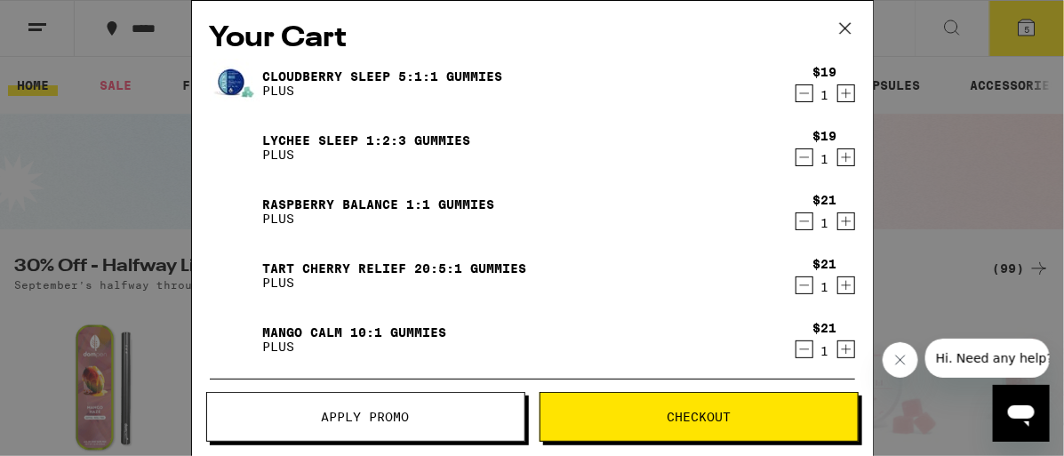
click at [796, 153] on icon "Decrement" at bounding box center [804, 157] width 16 height 21
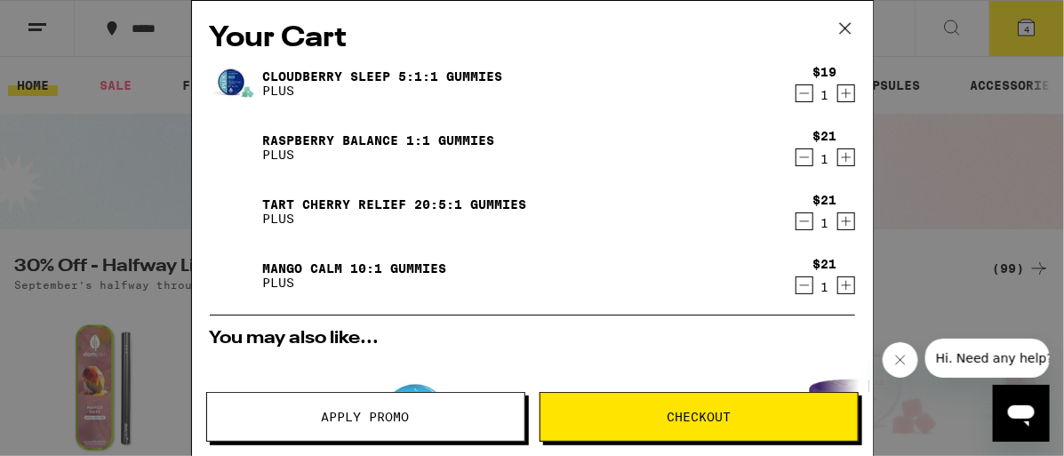
click at [410, 410] on button "Apply Promo" at bounding box center [365, 417] width 319 height 50
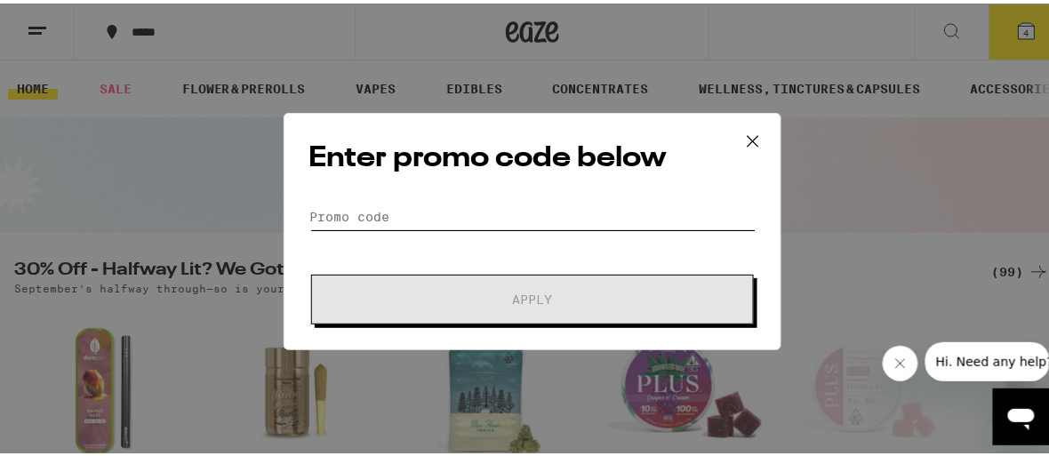
click at [391, 217] on input "Promo Code" at bounding box center [532, 213] width 446 height 27
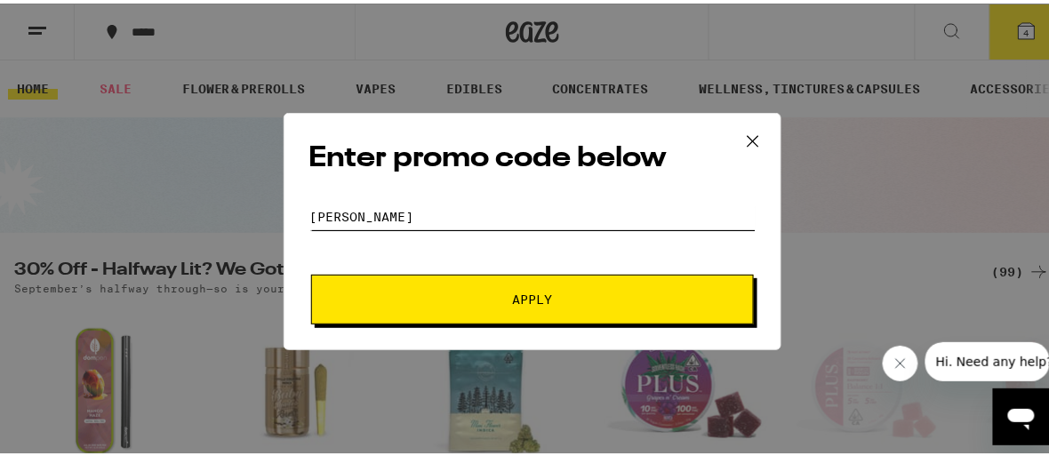
type input "[PERSON_NAME]"
click at [311, 271] on button "Apply" at bounding box center [532, 296] width 443 height 50
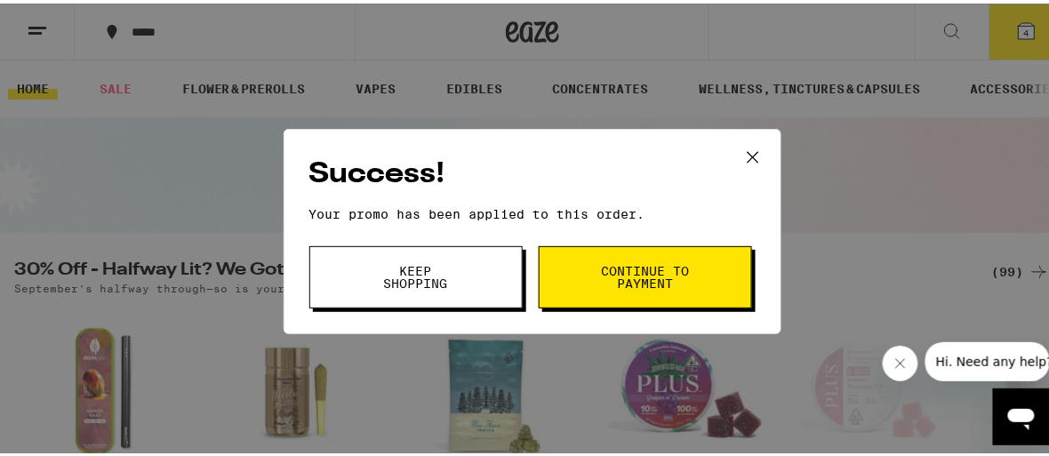
click at [623, 275] on span "Continue to payment" at bounding box center [645, 273] width 91 height 25
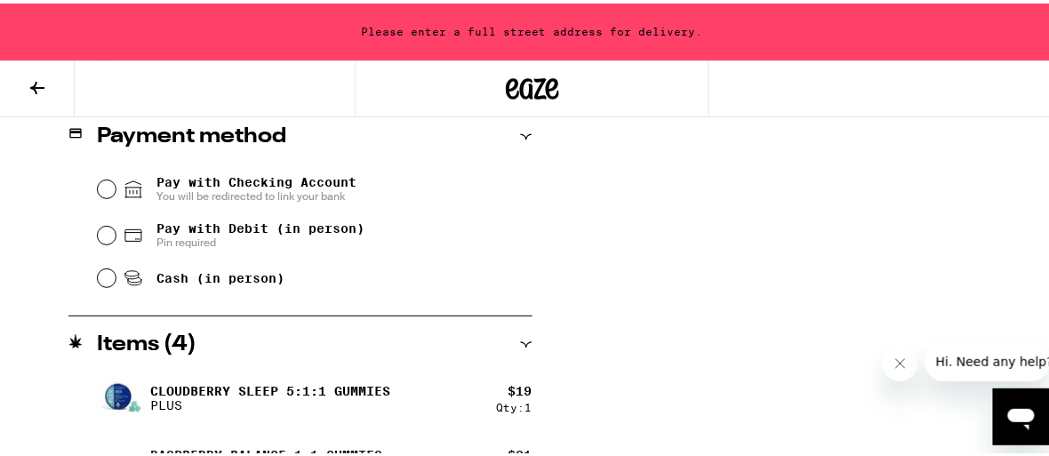
scroll to position [778, 0]
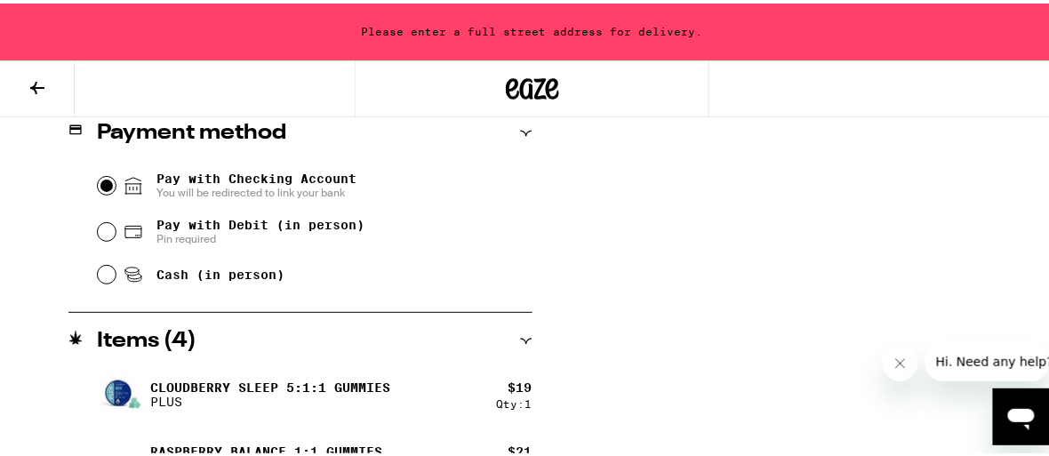
click at [104, 182] on input "Pay with Checking Account You will be redirected to link your bank" at bounding box center [107, 182] width 18 height 18
click at [100, 237] on input "Pay with Debit (in person) Pin required" at bounding box center [107, 228] width 18 height 18
radio input "true"
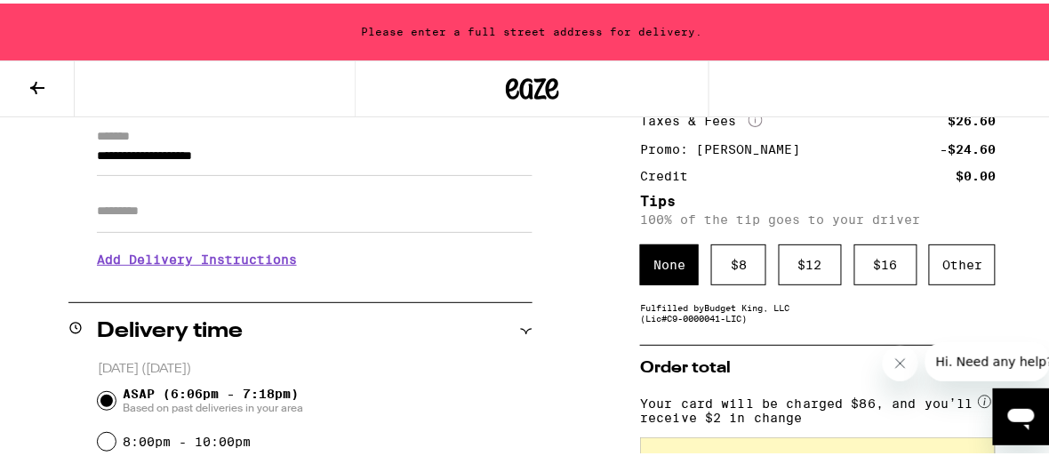
scroll to position [209, 0]
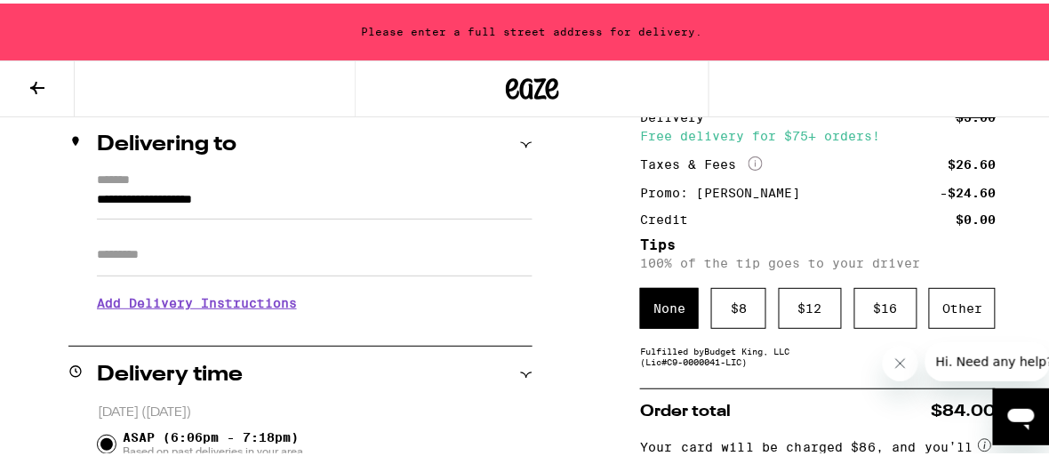
click at [80, 185] on div "**********" at bounding box center [300, 246] width 464 height 153
click at [85, 188] on div "**********" at bounding box center [300, 246] width 464 height 153
click at [97, 197] on input "**********" at bounding box center [314, 201] width 435 height 30
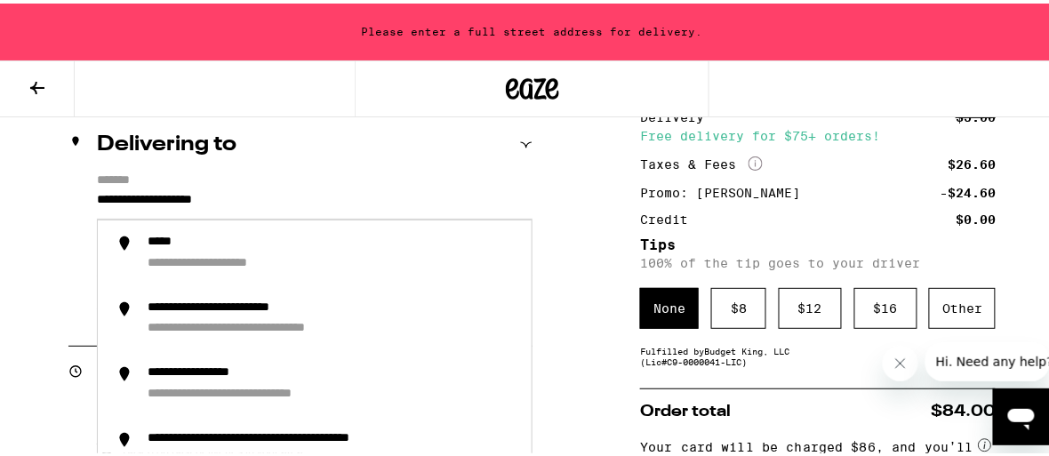
drag, startPoint x: 302, startPoint y: 204, endPoint x: 10, endPoint y: 187, distance: 292.8
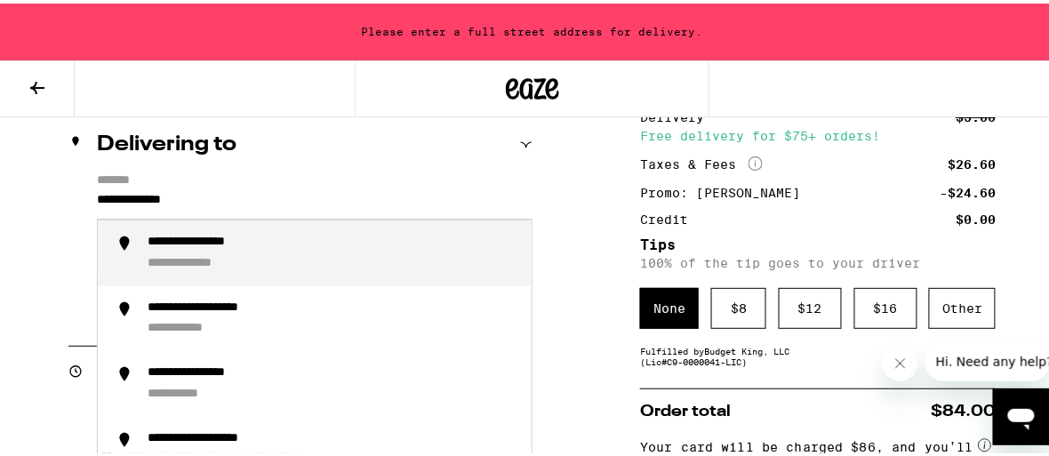
click at [247, 252] on div "**********" at bounding box center [333, 249] width 370 height 37
type input "**********"
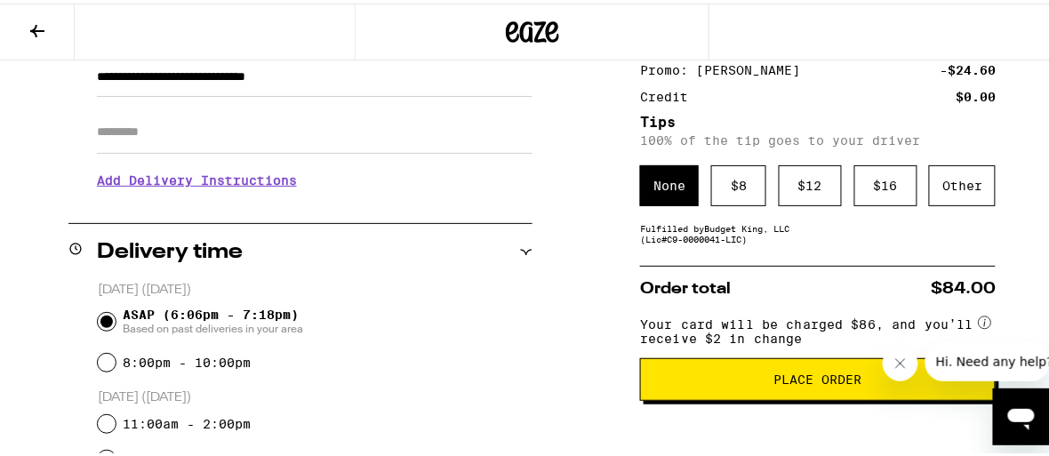
scroll to position [292, 0]
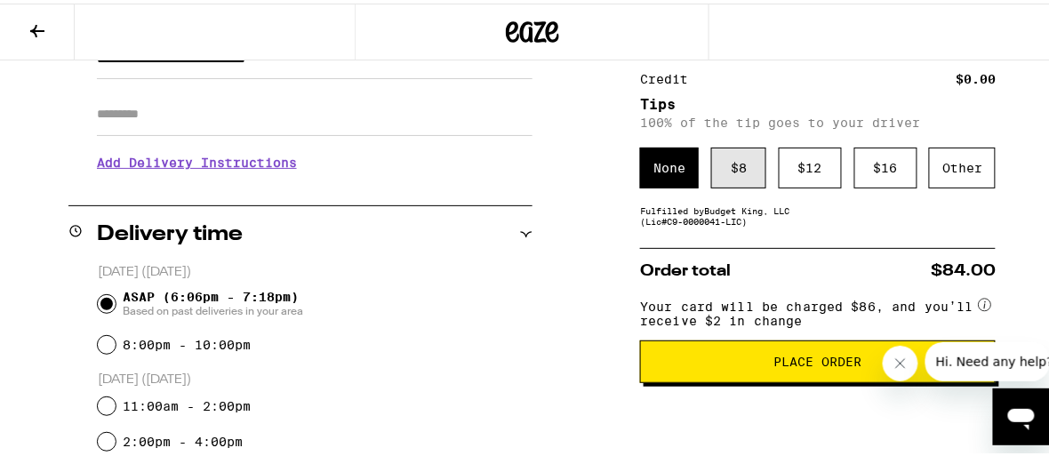
click at [728, 156] on div "$ 8" at bounding box center [738, 164] width 55 height 41
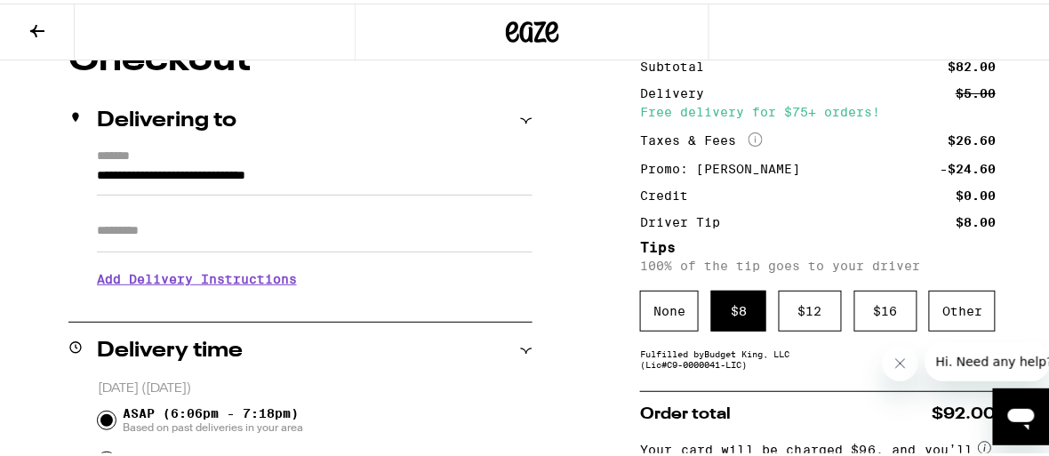
scroll to position [192, 0]
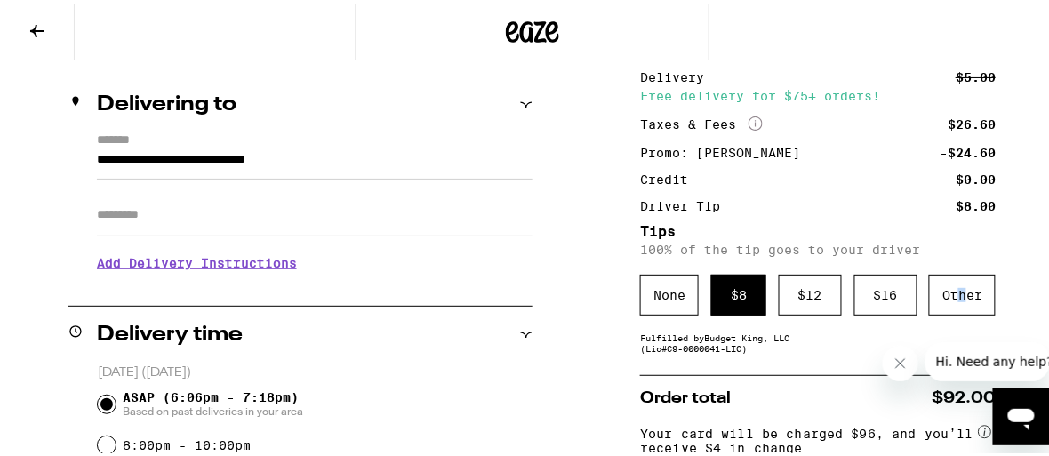
click at [952, 302] on div "Other" at bounding box center [962, 291] width 67 height 41
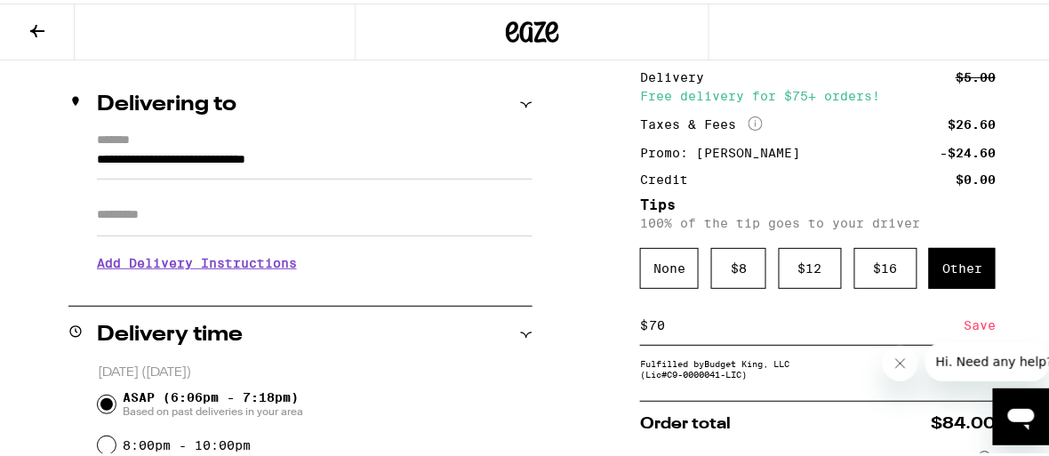
type input "7"
type input "6"
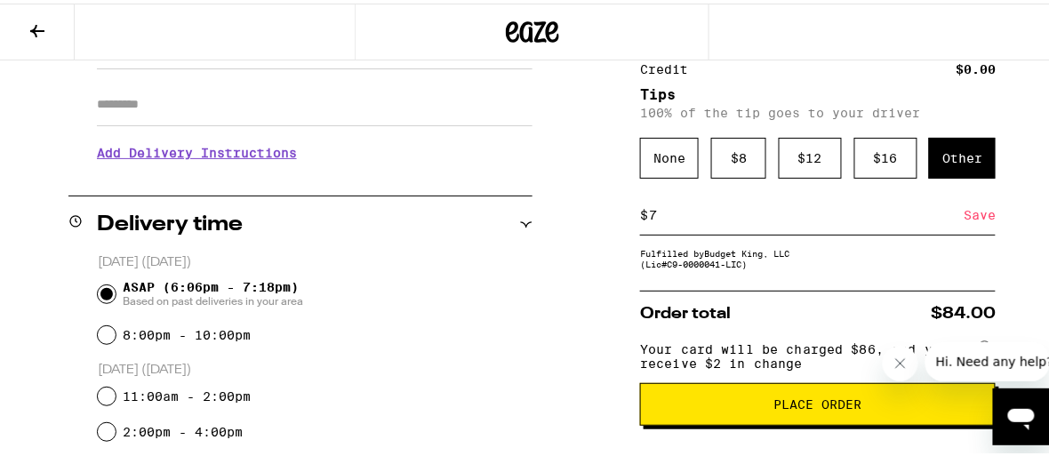
scroll to position [300, 0]
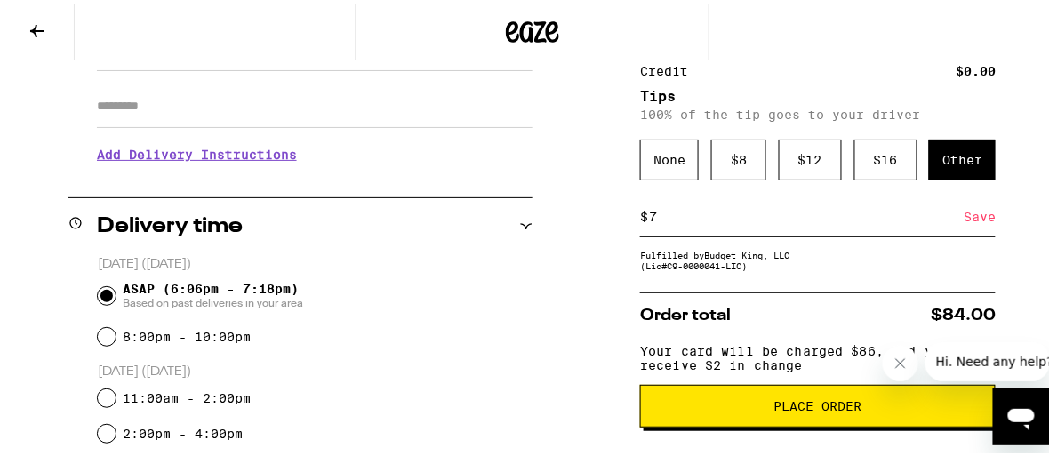
type input "7"
click at [973, 216] on div "Save" at bounding box center [979, 213] width 32 height 39
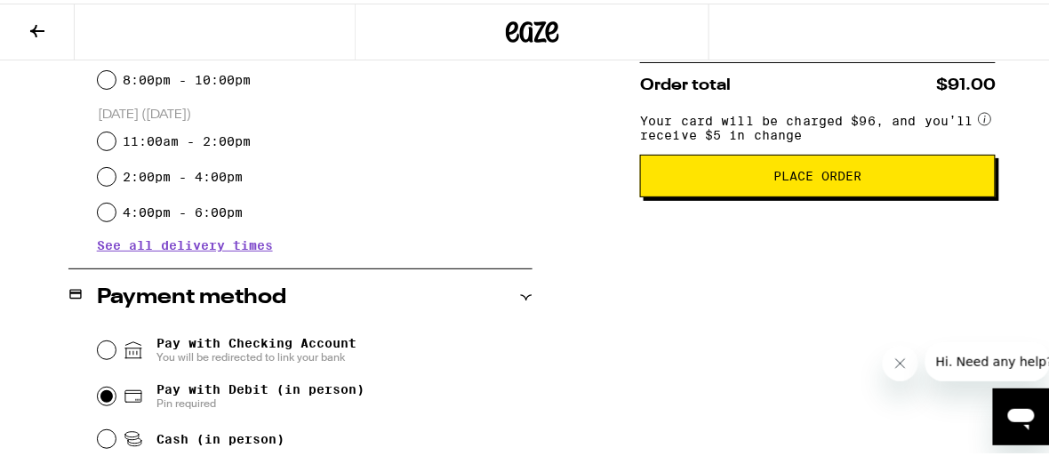
scroll to position [526, 0]
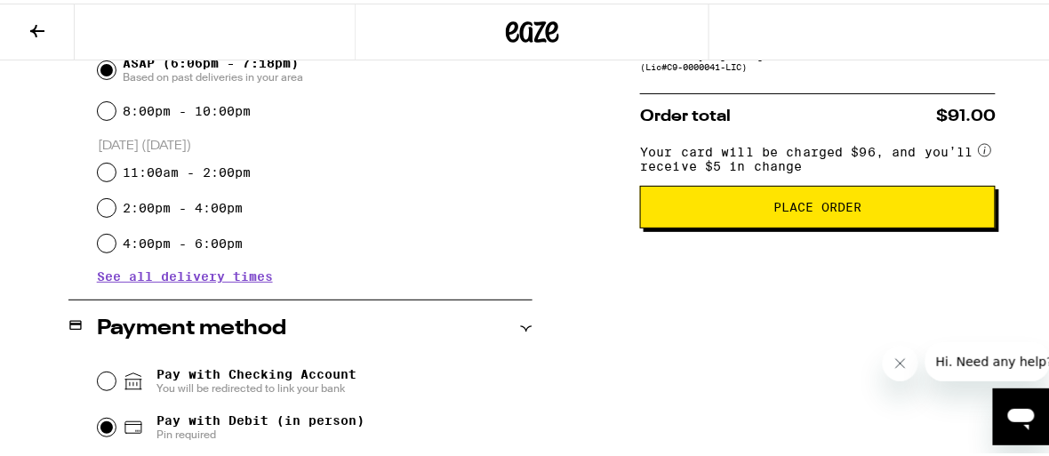
click at [807, 210] on span "Place Order" at bounding box center [818, 203] width 88 height 12
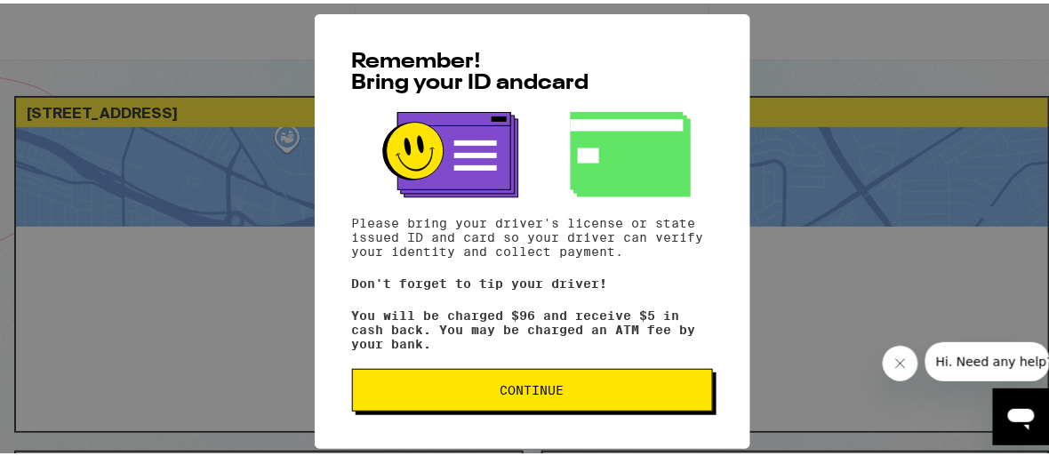
click at [514, 392] on span "Continue" at bounding box center [532, 386] width 64 height 12
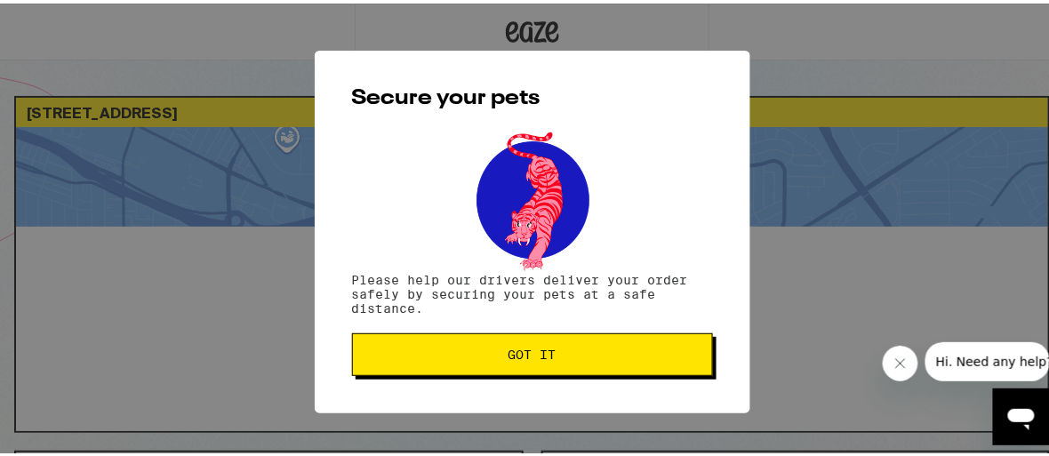
click at [554, 335] on button "Got it" at bounding box center [532, 351] width 361 height 43
